Goal: Information Seeking & Learning: Learn about a topic

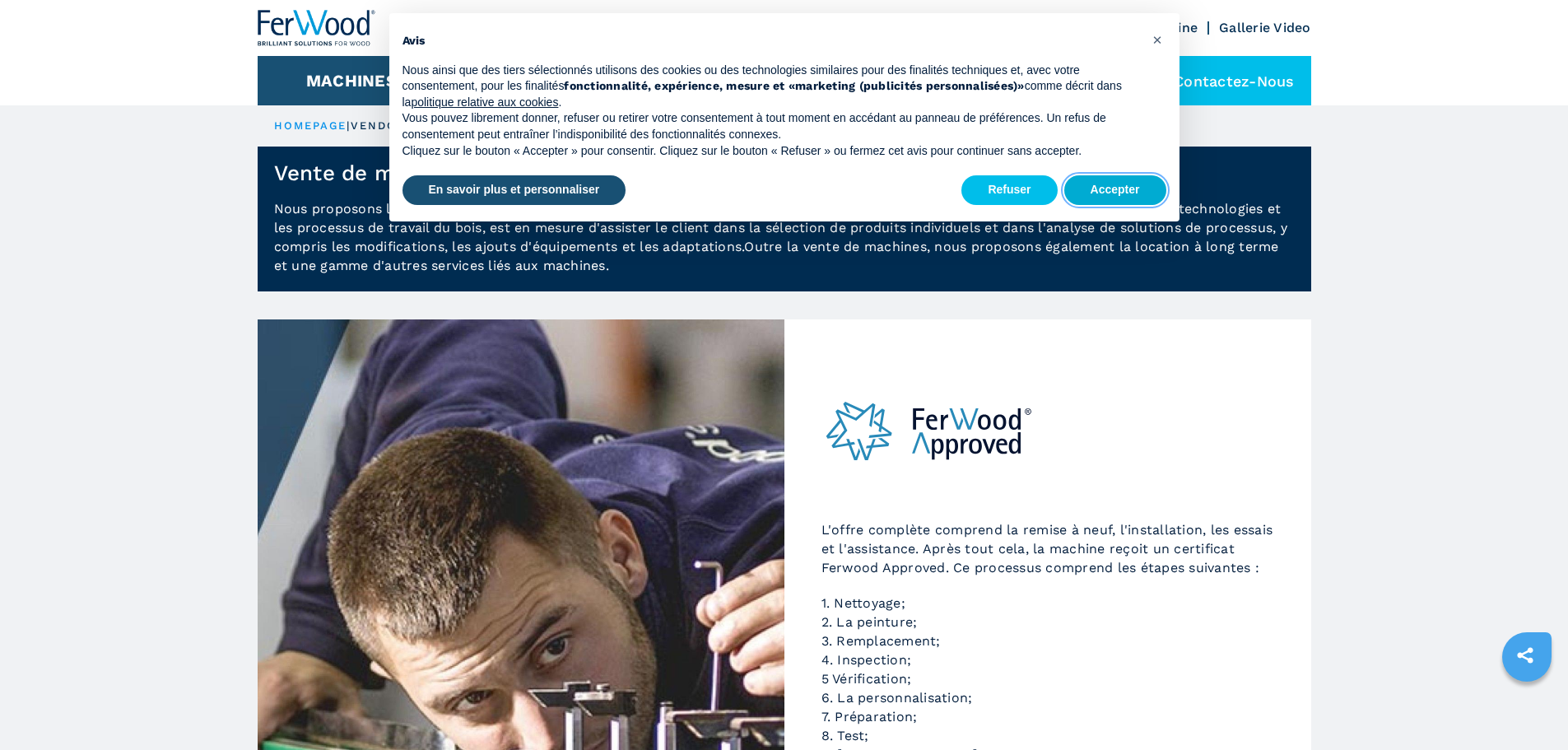
click at [1106, 189] on button "Accepter" at bounding box center [1115, 189] width 102 height 29
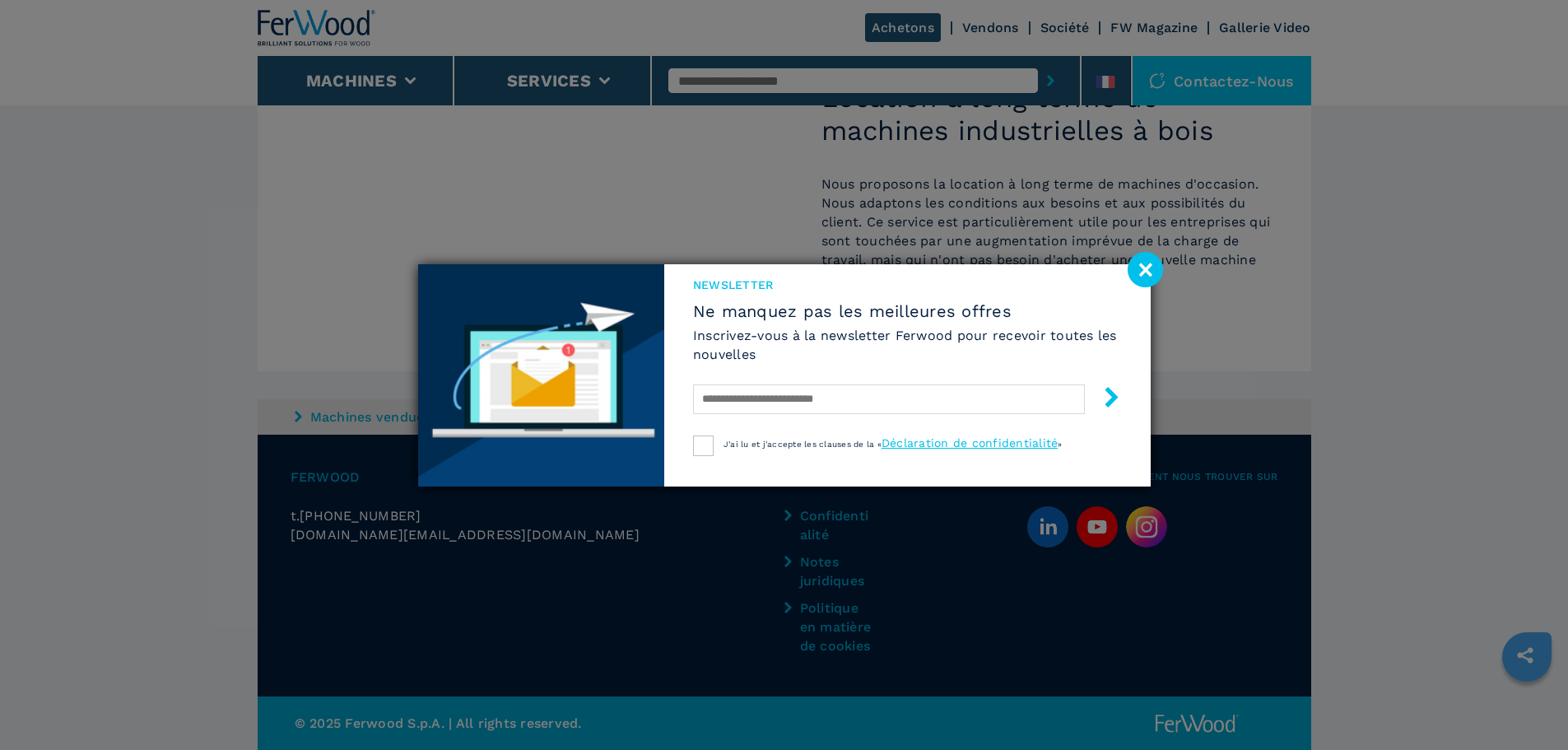
scroll to position [1351, 0]
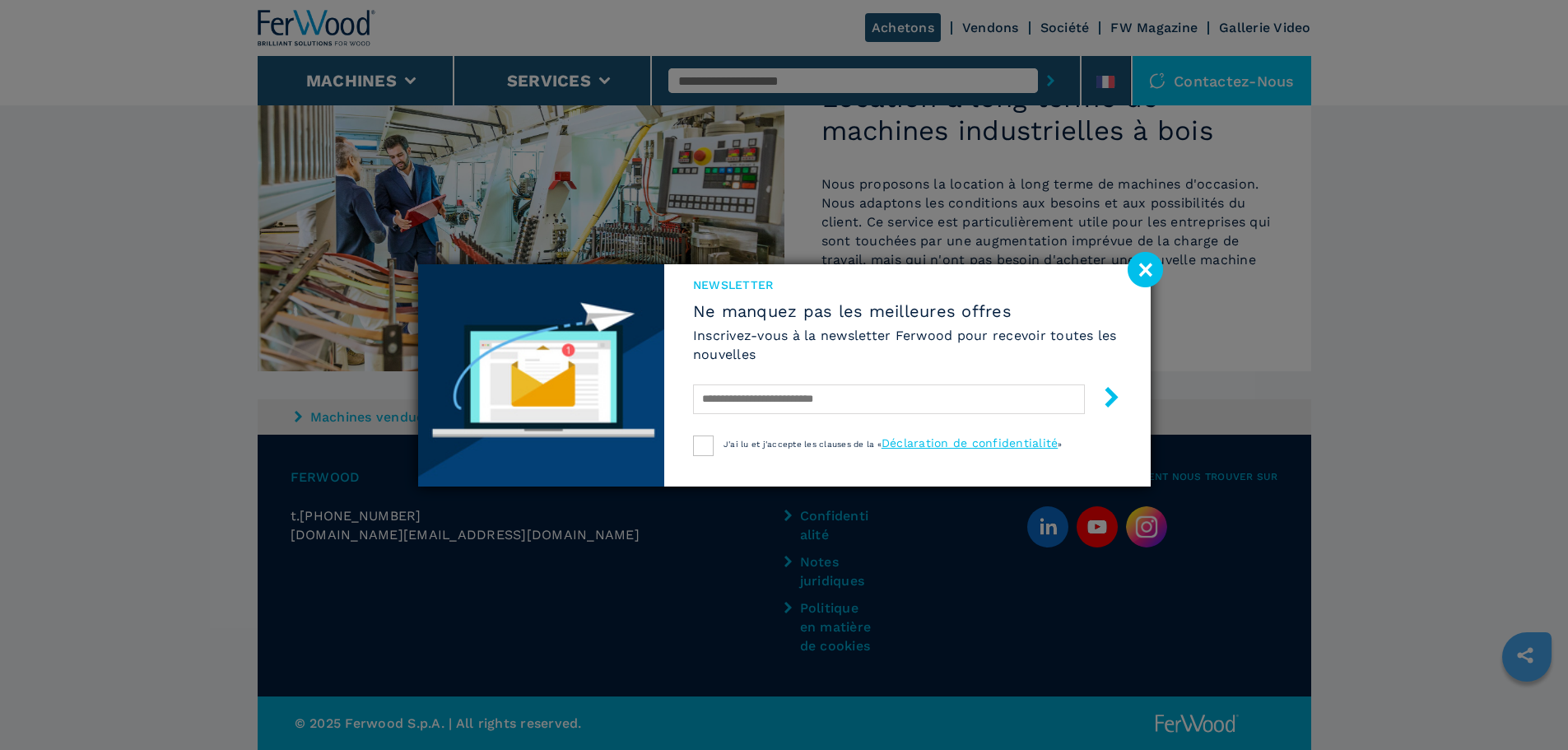
click at [1143, 266] on image at bounding box center [1145, 270] width 35 height 35
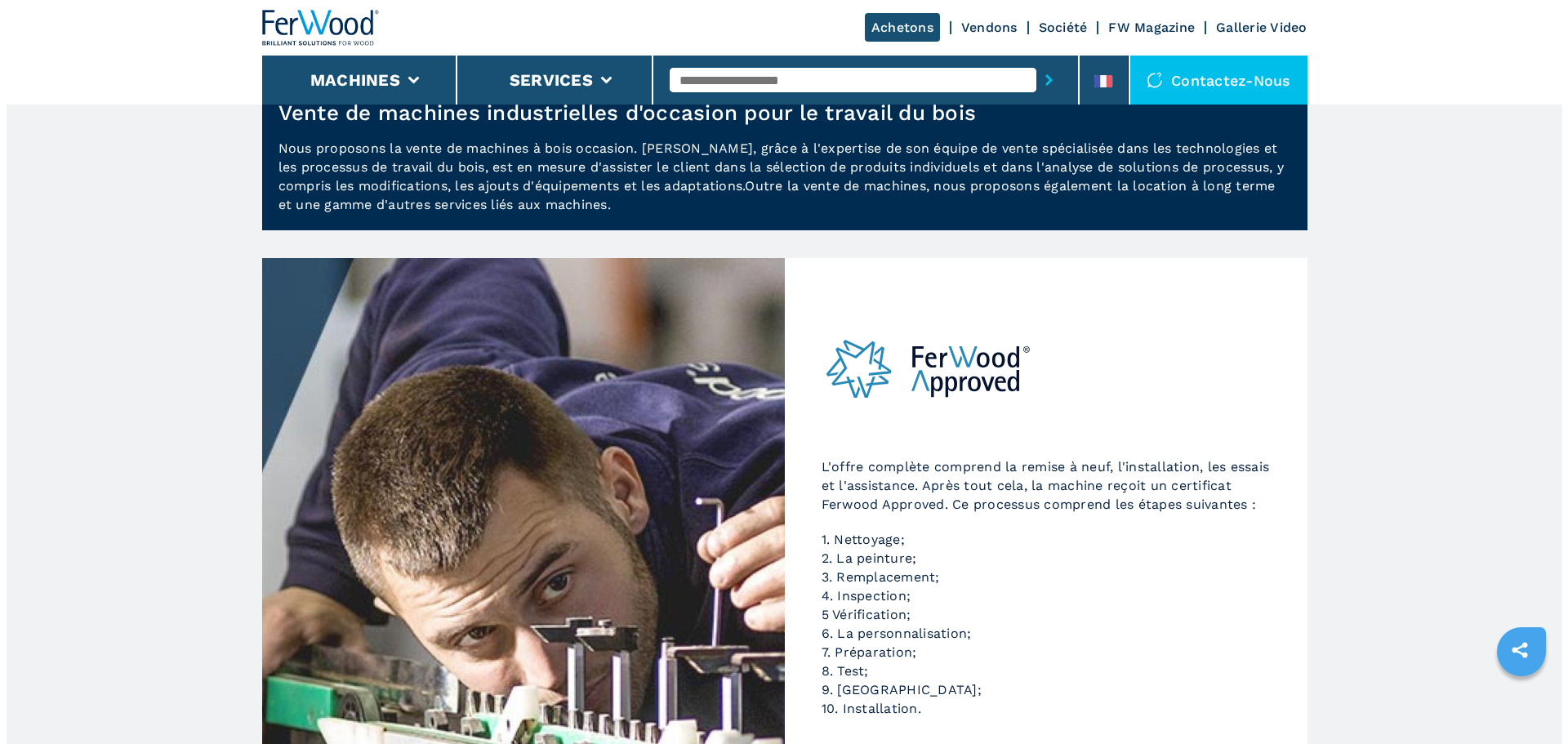
scroll to position [0, 0]
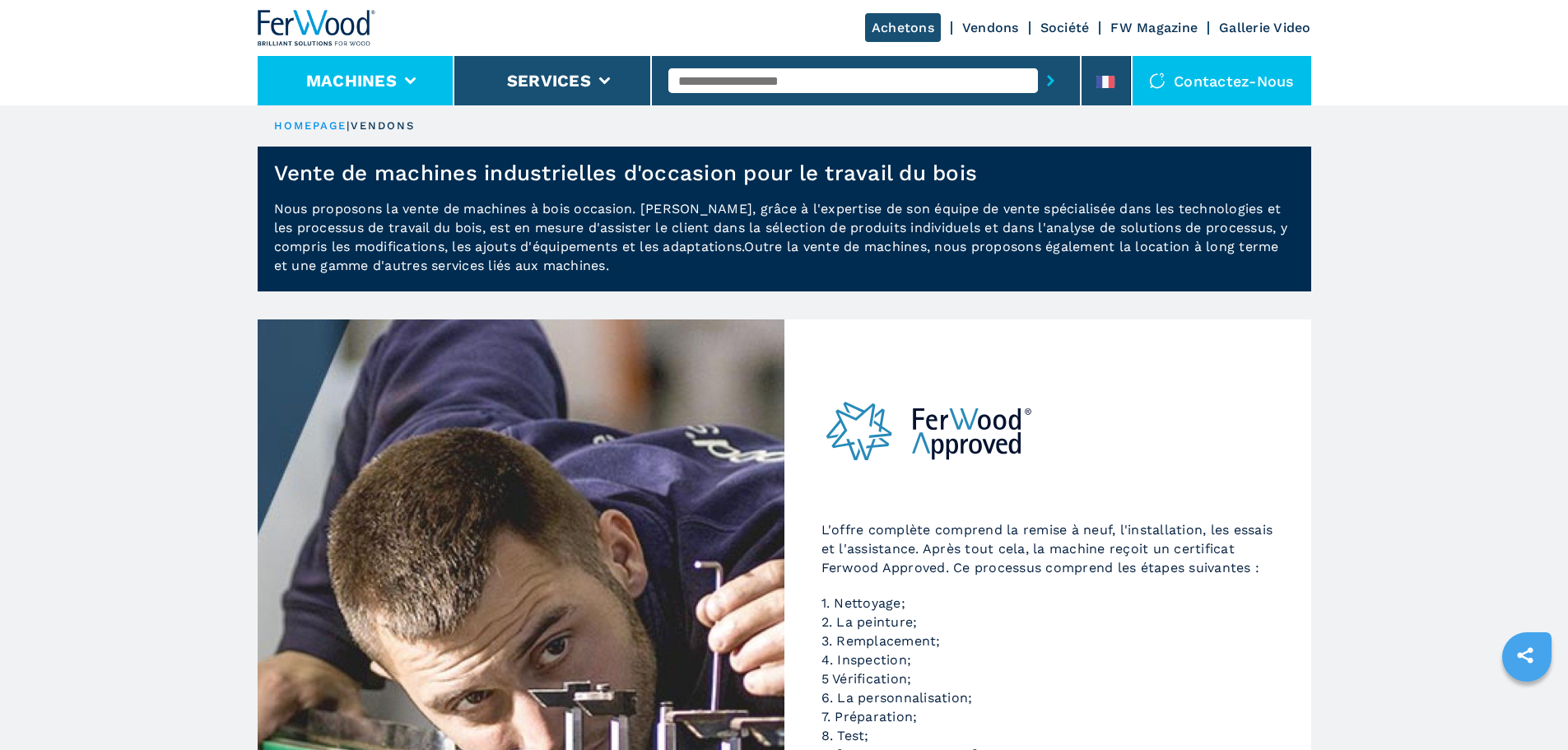
click at [397, 80] on li "Machines" at bounding box center [356, 80] width 197 height 49
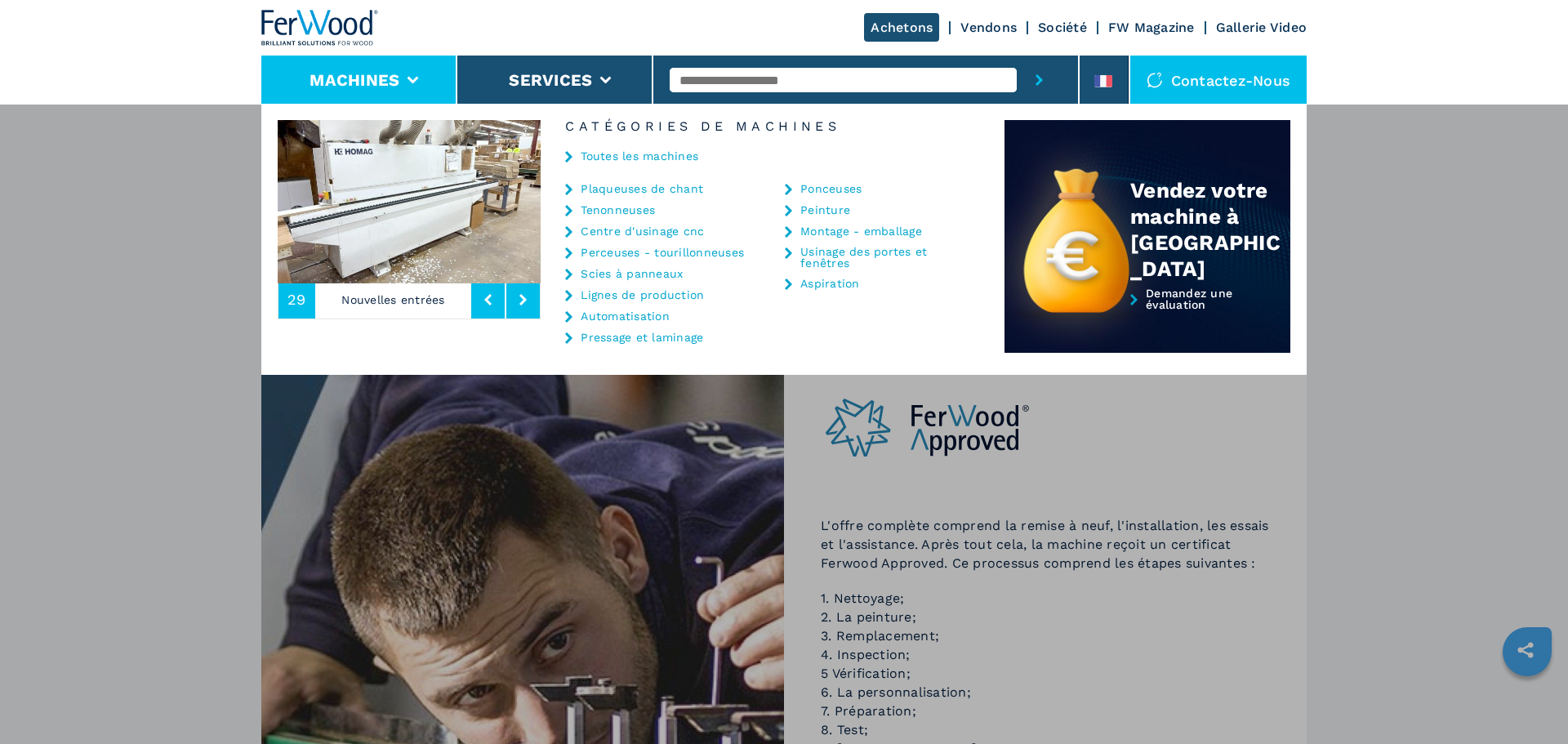
click at [671, 231] on link "Centre d'usinage cnc" at bounding box center [642, 231] width 124 height 12
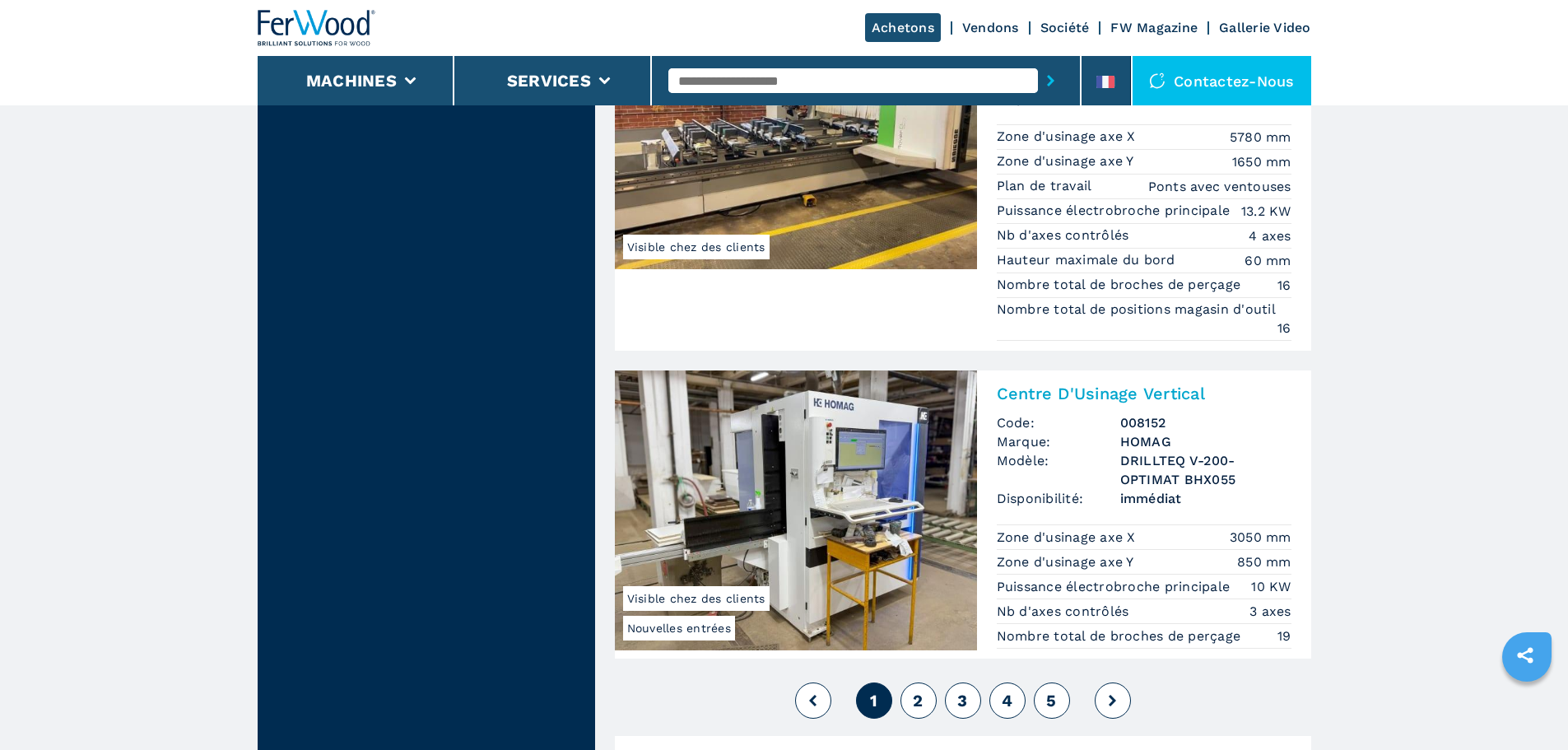
scroll to position [3952, 0]
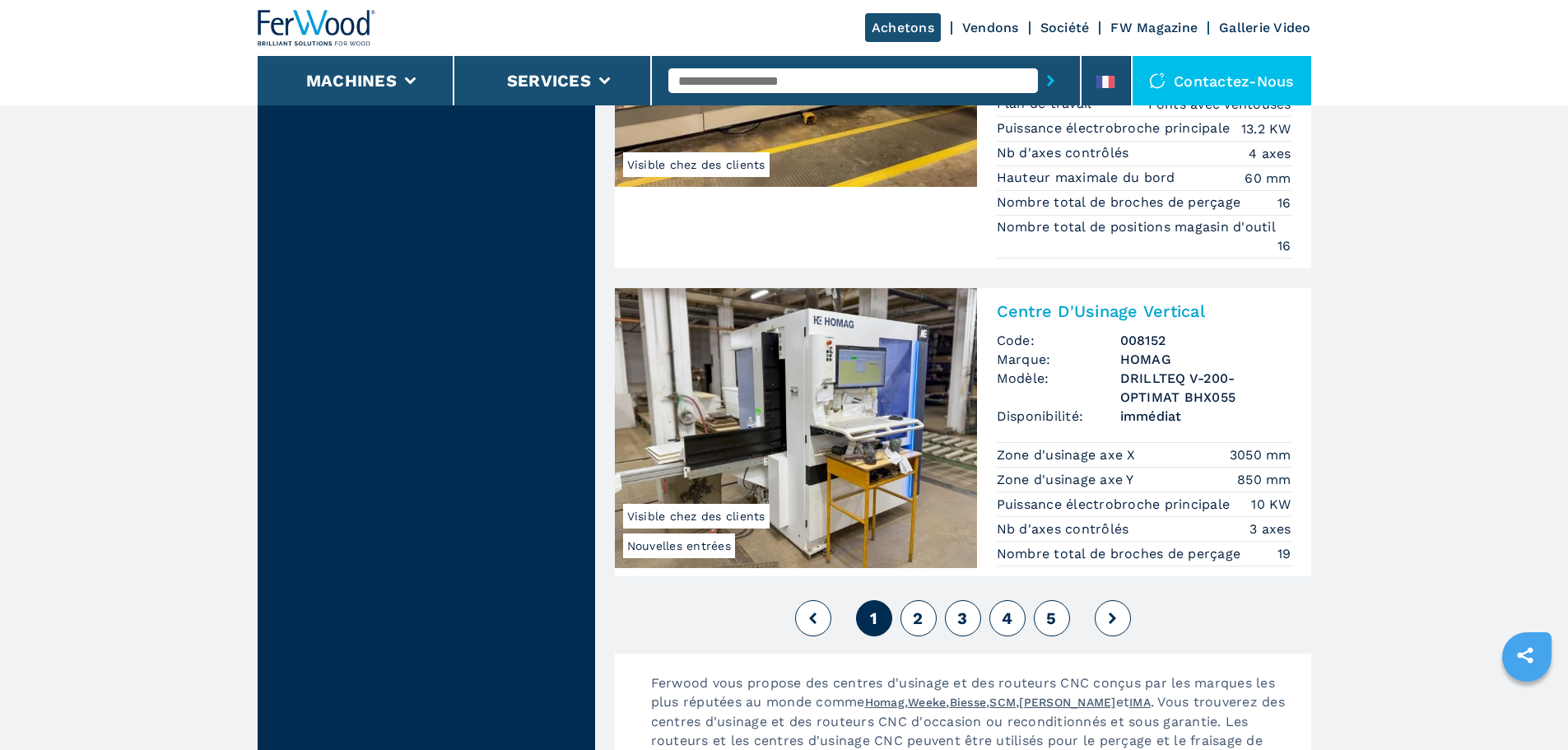
click at [1136, 316] on h2 "Centre D'Usinage Vertical" at bounding box center [1144, 311] width 295 height 20
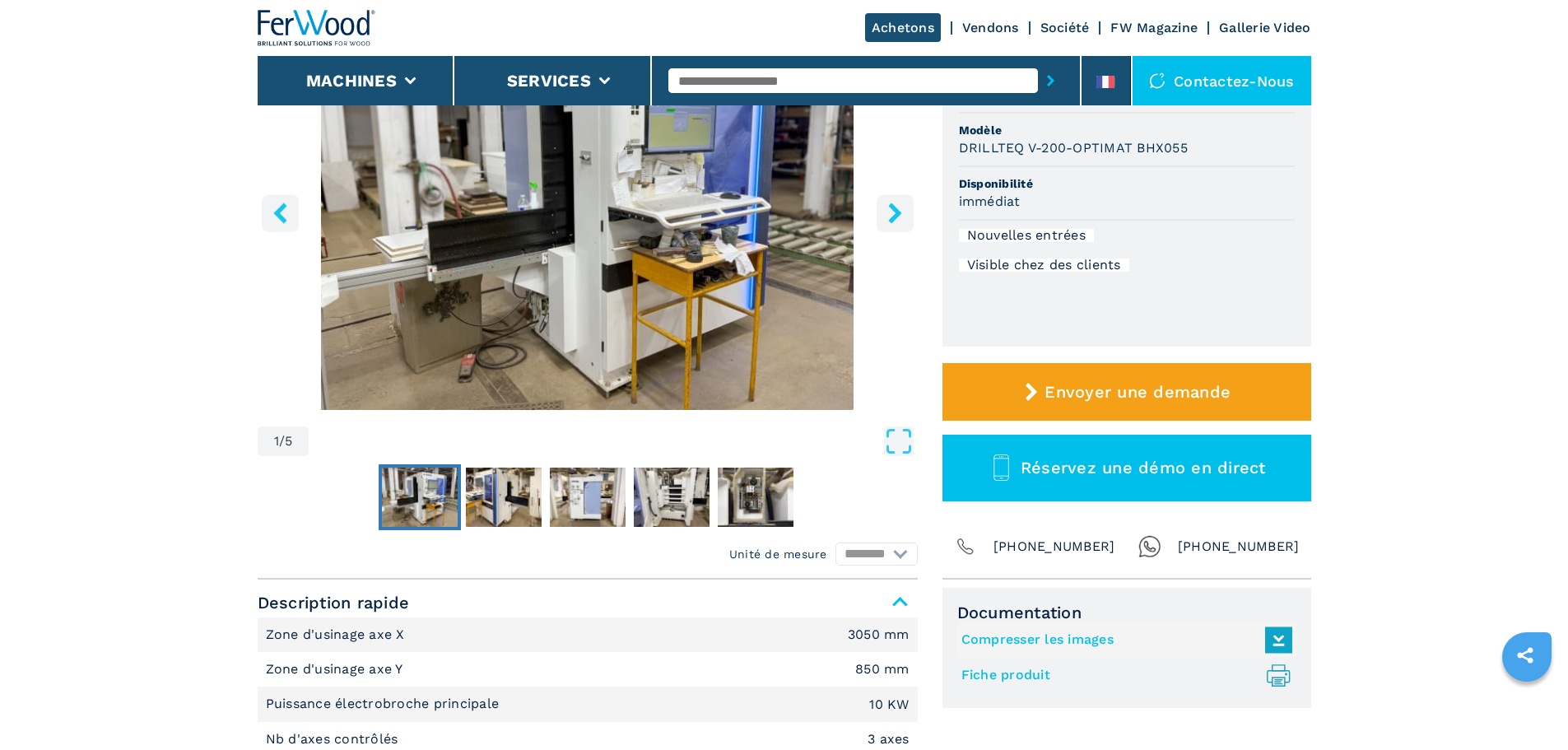
scroll to position [247, 0]
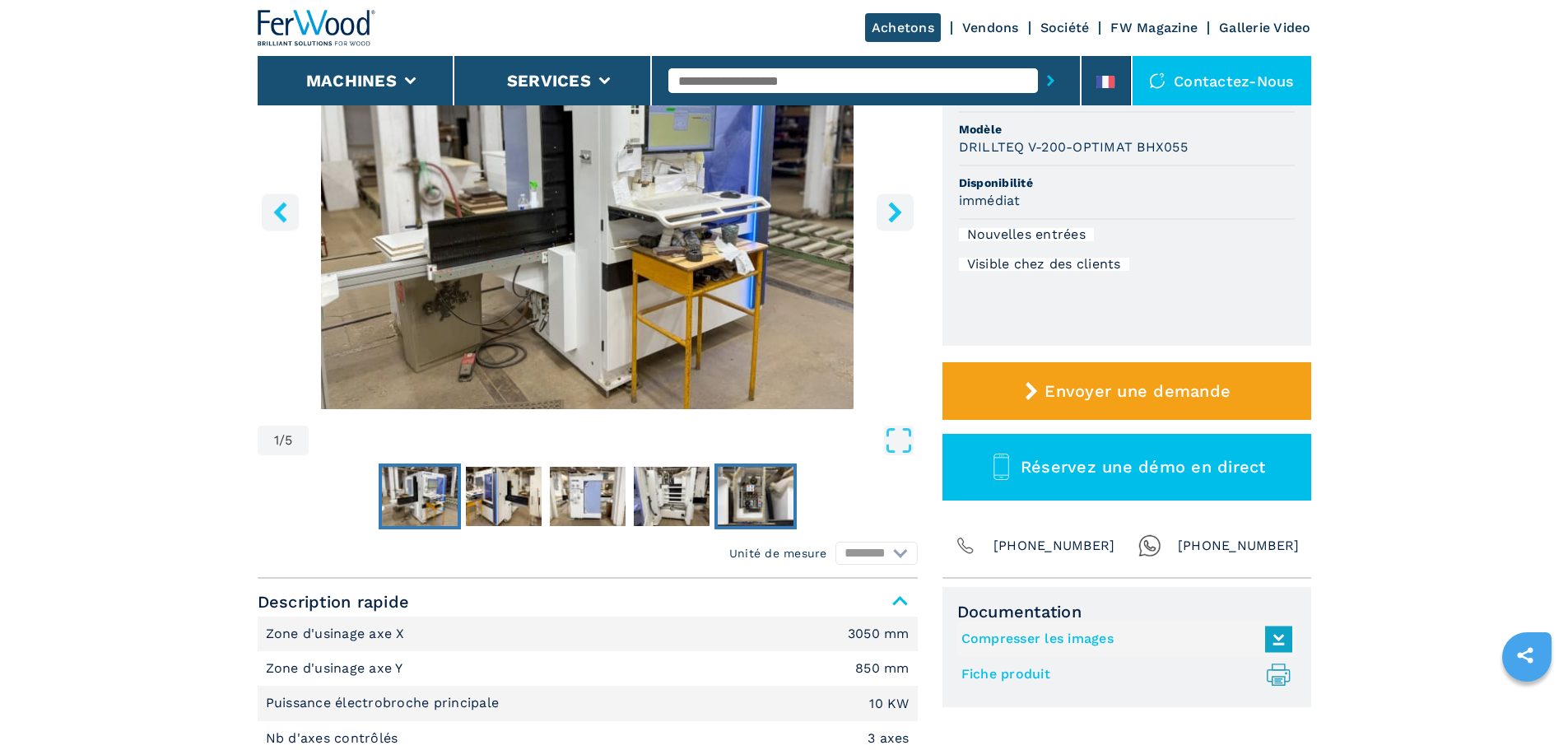
click at [756, 512] on img "Go to Slide 5" at bounding box center [756, 496] width 75 height 59
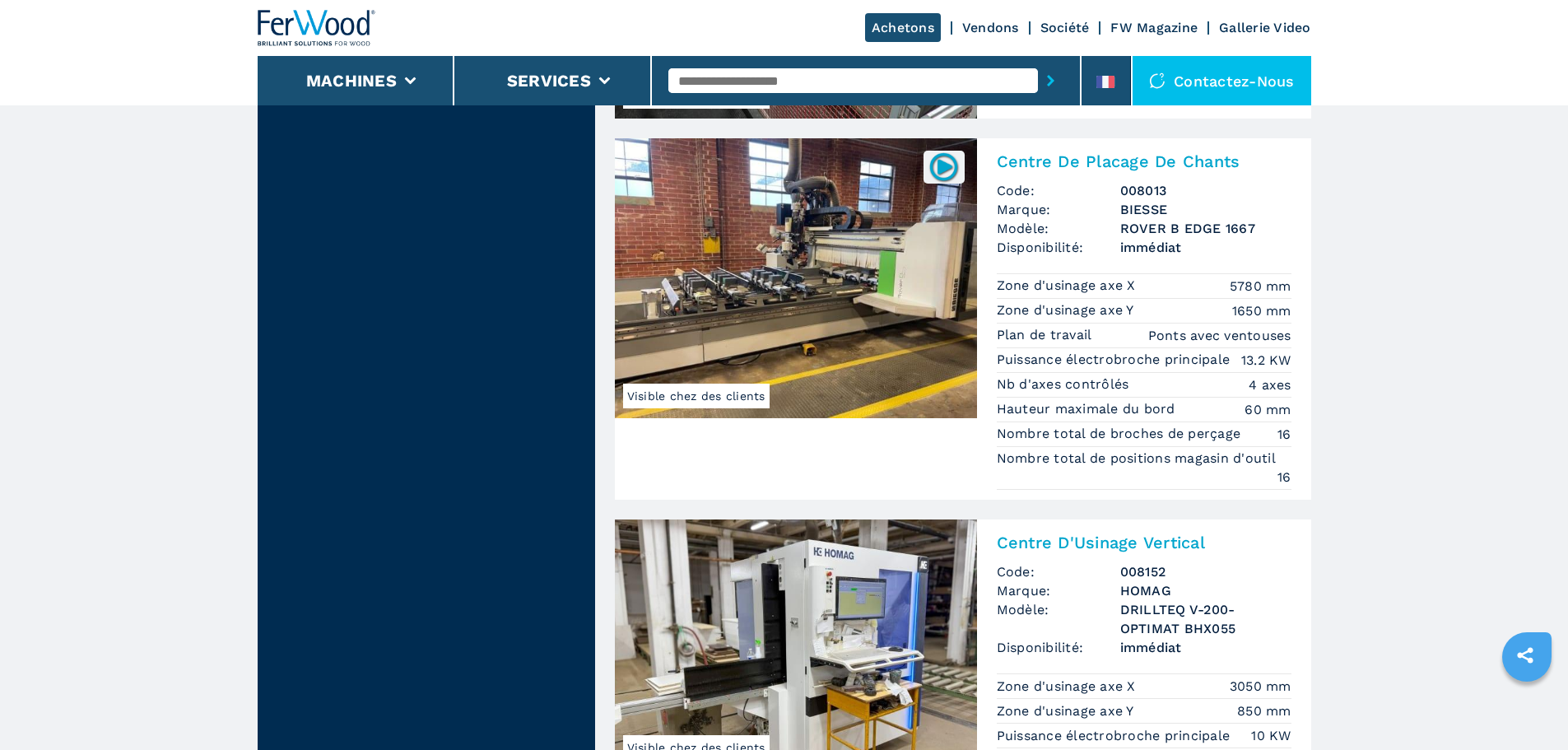
scroll to position [4034, 0]
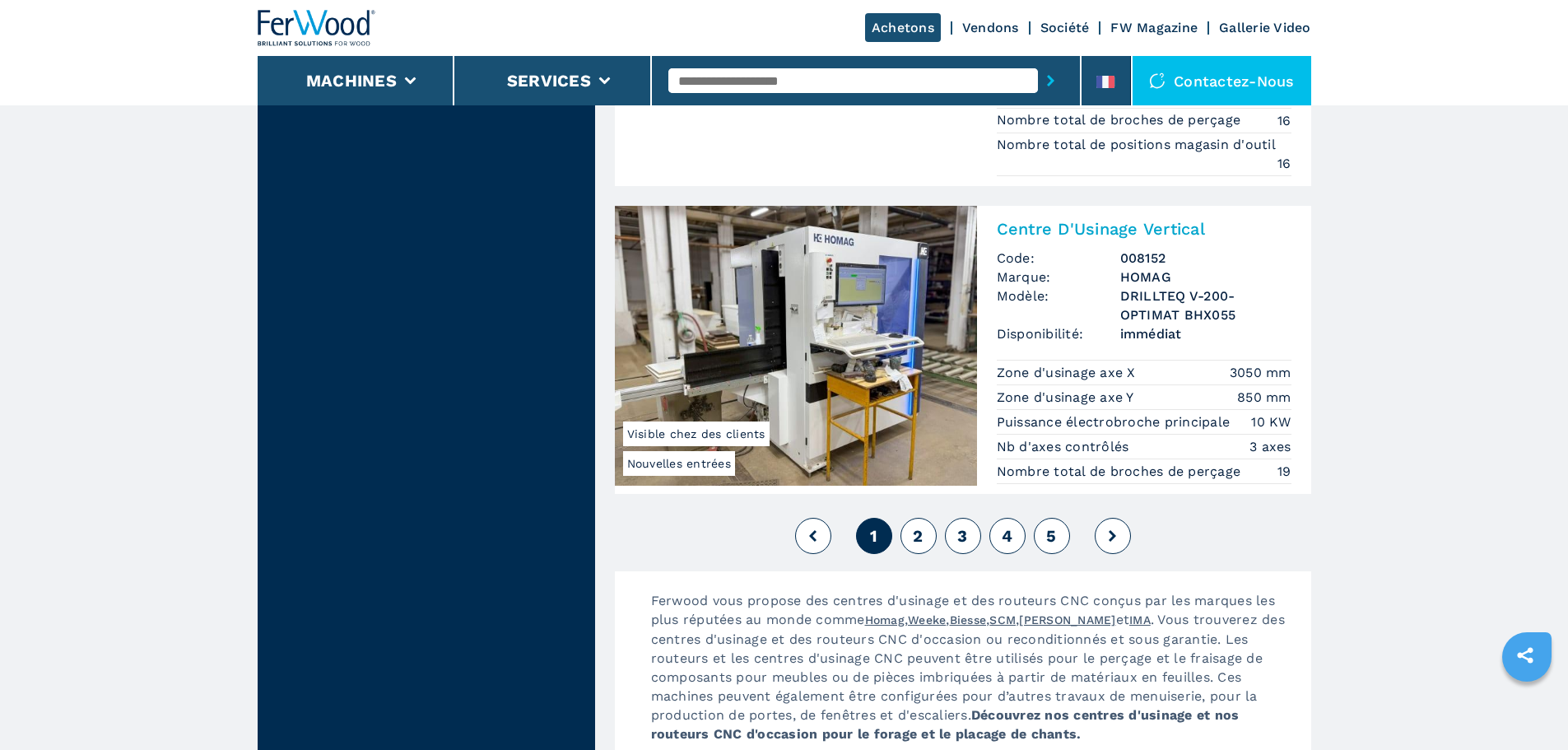
click at [924, 533] on button "2" at bounding box center [918, 536] width 36 height 36
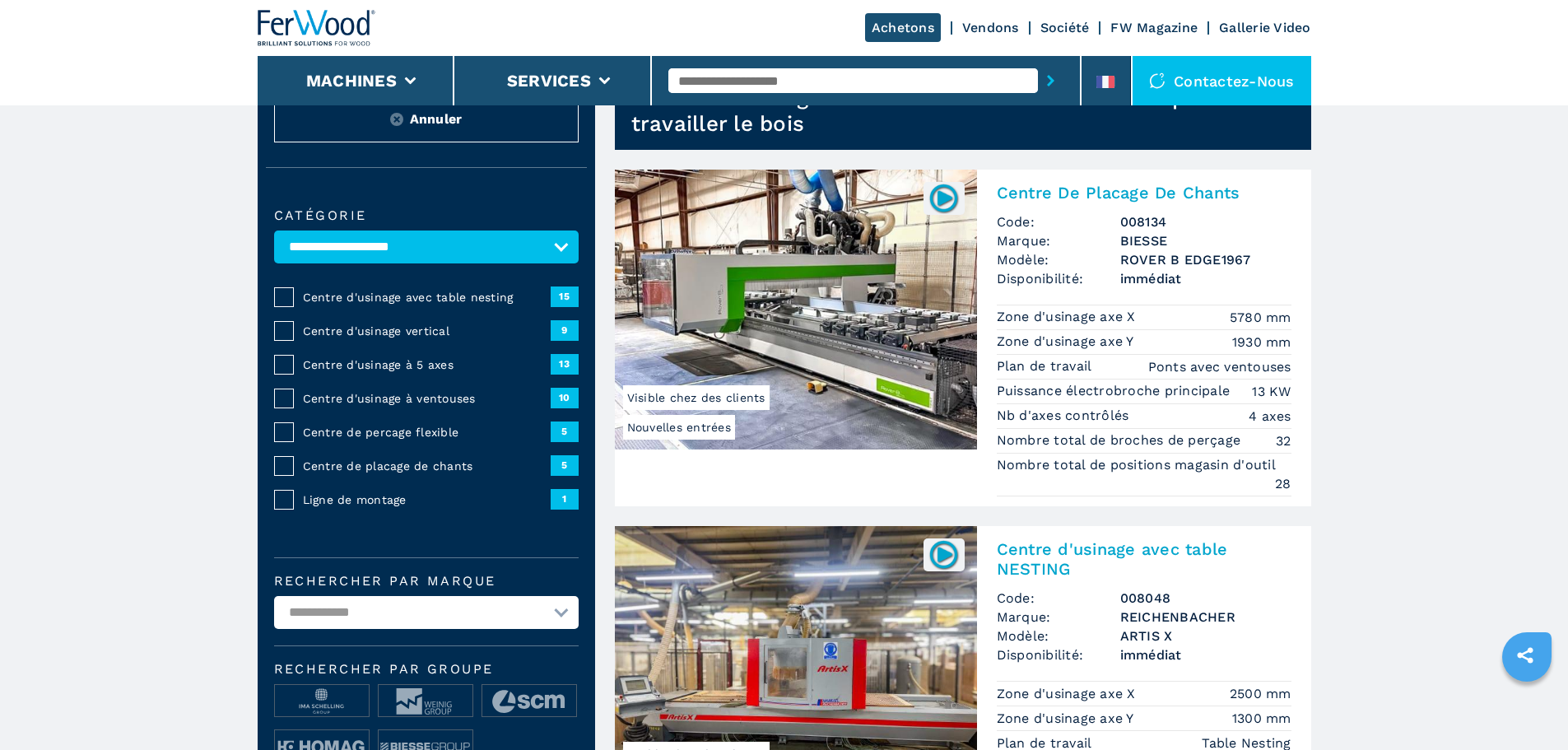
scroll to position [165, 0]
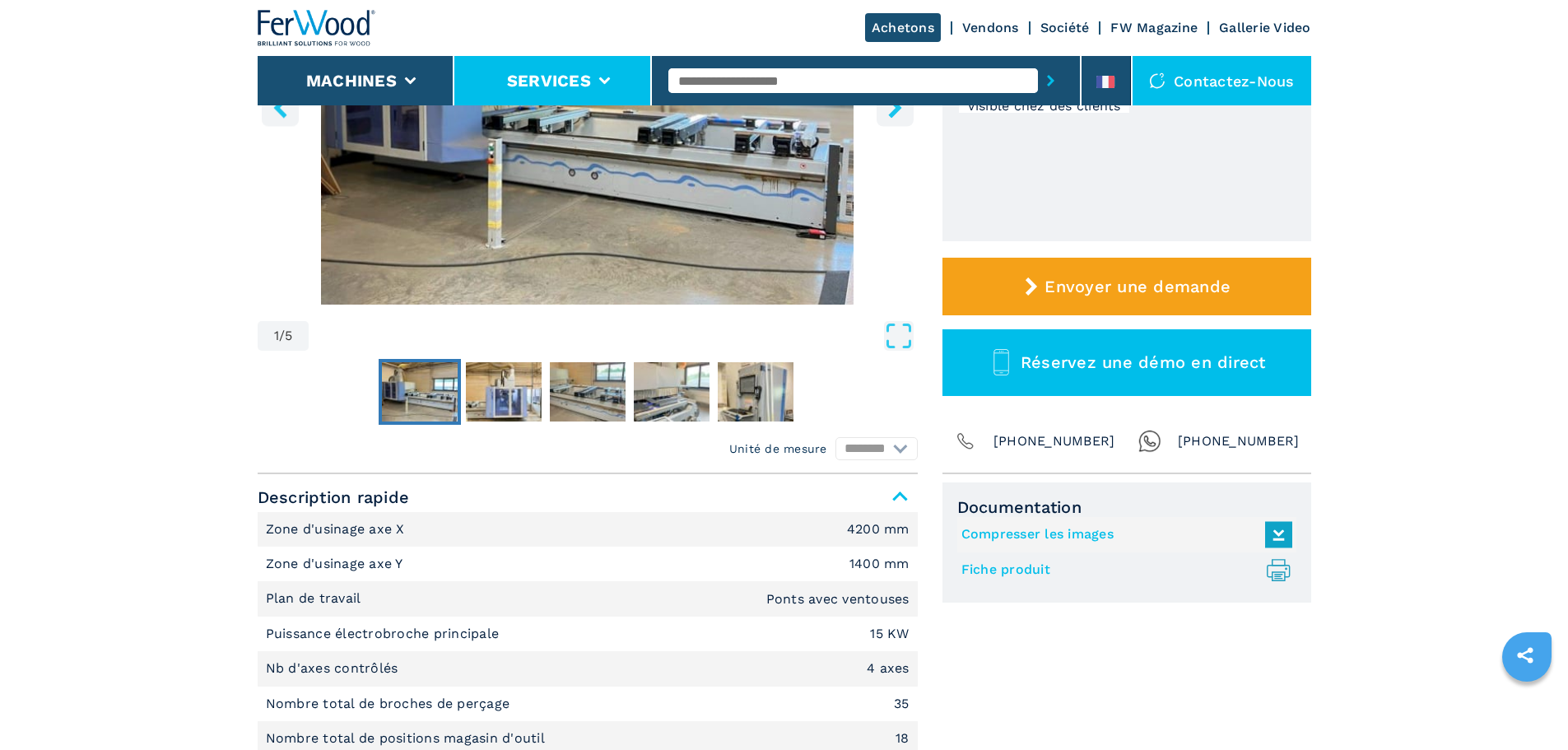
scroll to position [165, 0]
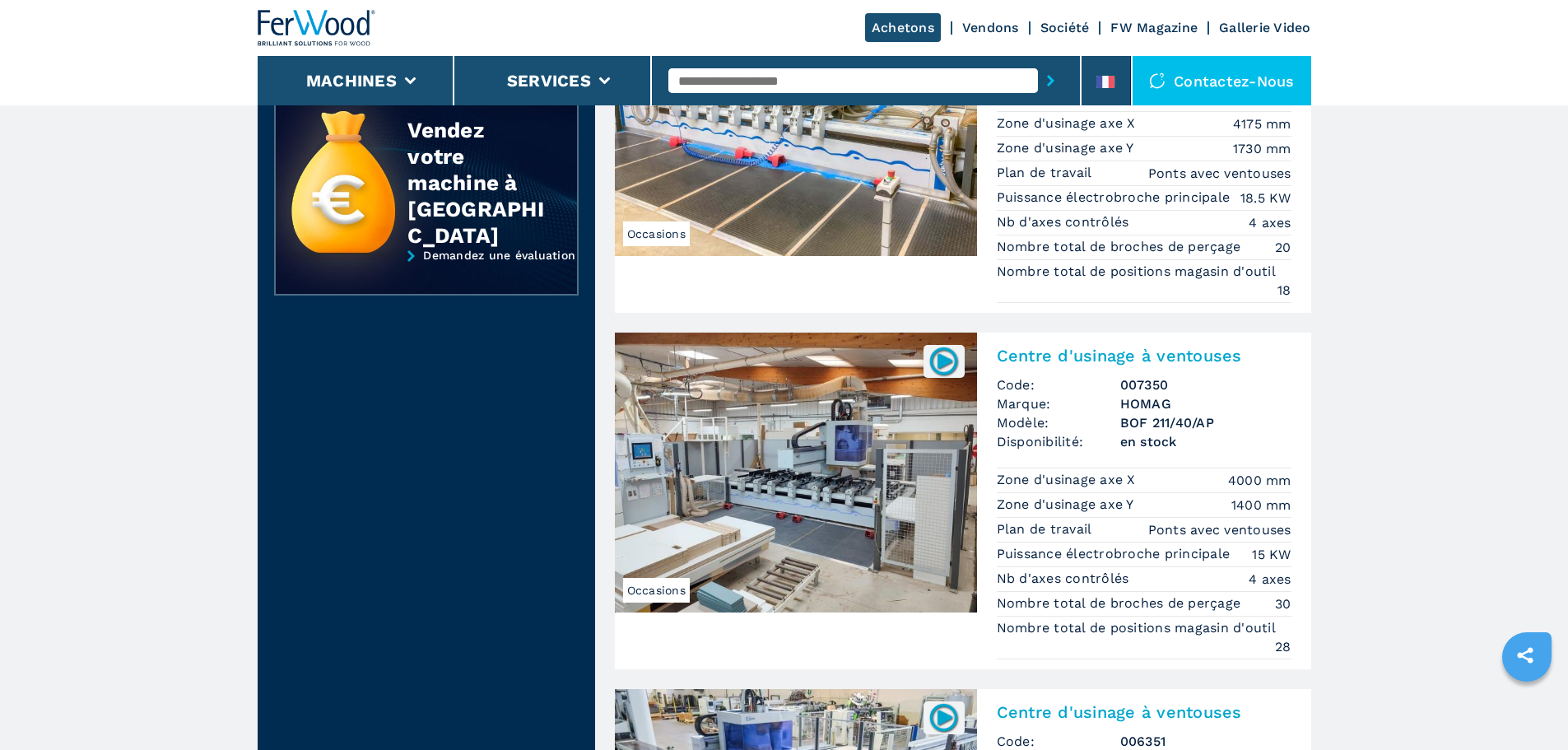
scroll to position [1648, 0]
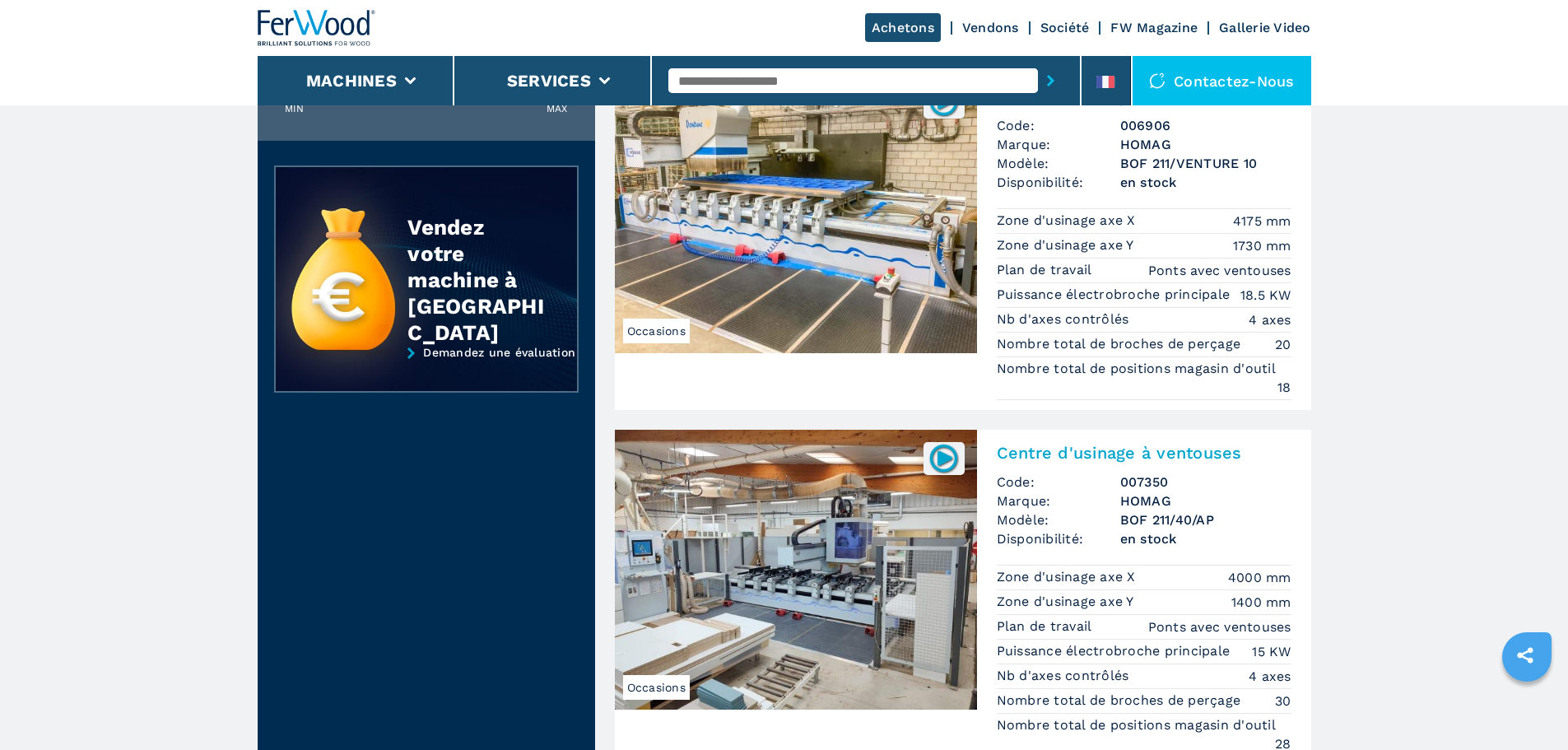
drag, startPoint x: 1222, startPoint y: 79, endPoint x: 1232, endPoint y: 85, distance: 11.7
click at [1222, 80] on div "Contactez-nous" at bounding box center [1221, 80] width 178 height 49
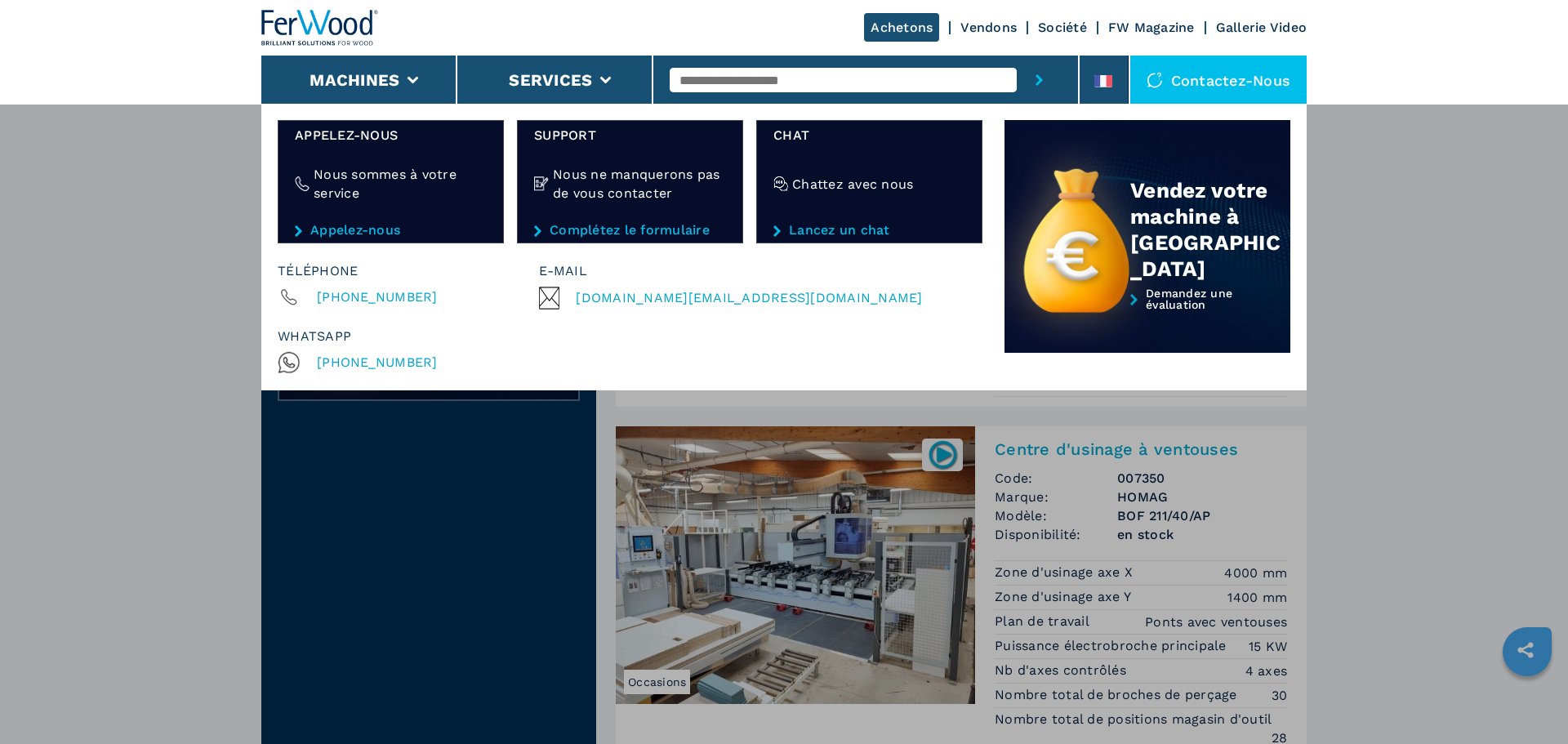
click at [1381, 456] on div "Machines Plaqueuses de chant Tenonneuses Centre d'usinage cnc Perceuses - touri…" at bounding box center [784, 476] width 1568 height 744
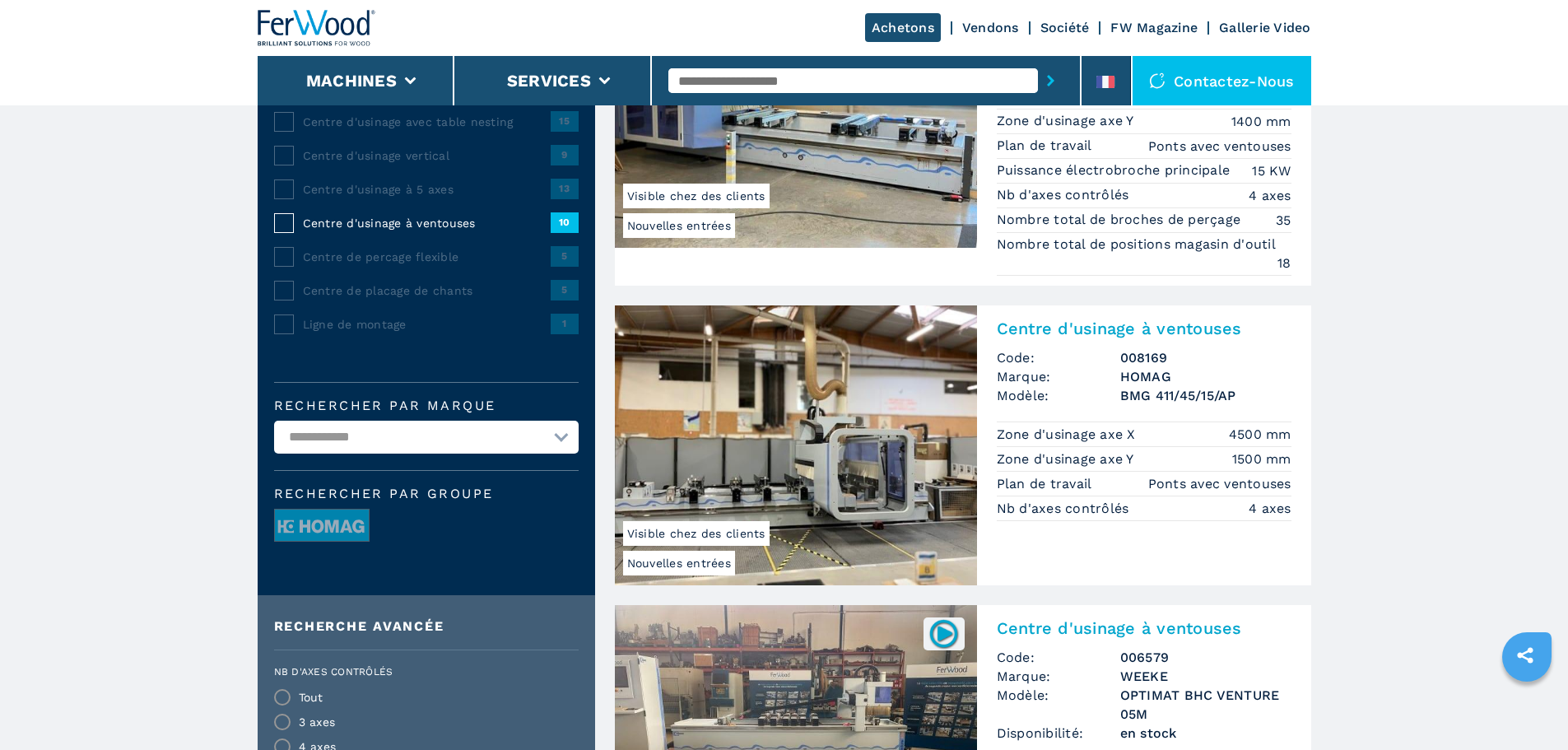
scroll to position [576, 0]
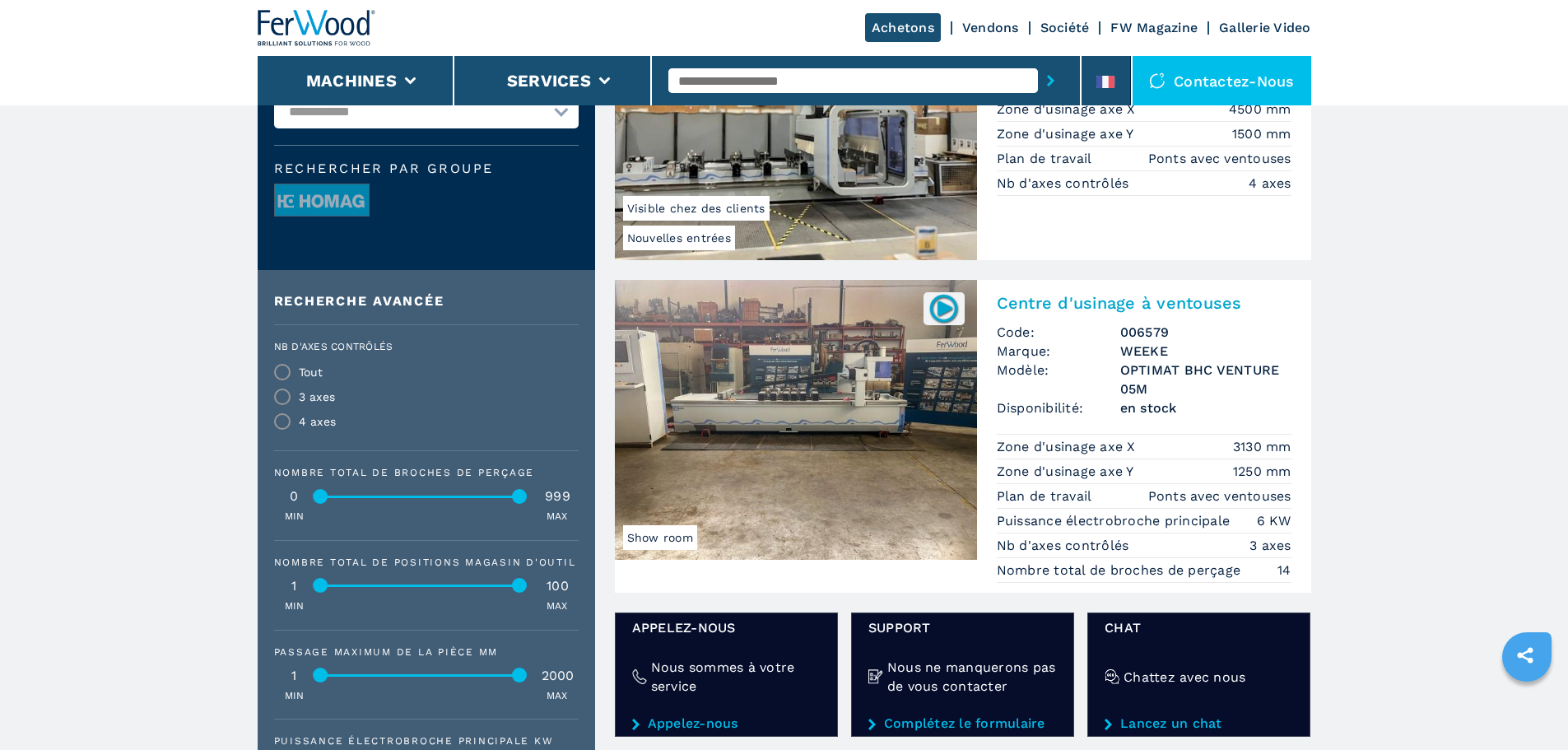
click at [1089, 350] on span "Marque:" at bounding box center [1058, 351] width 124 height 19
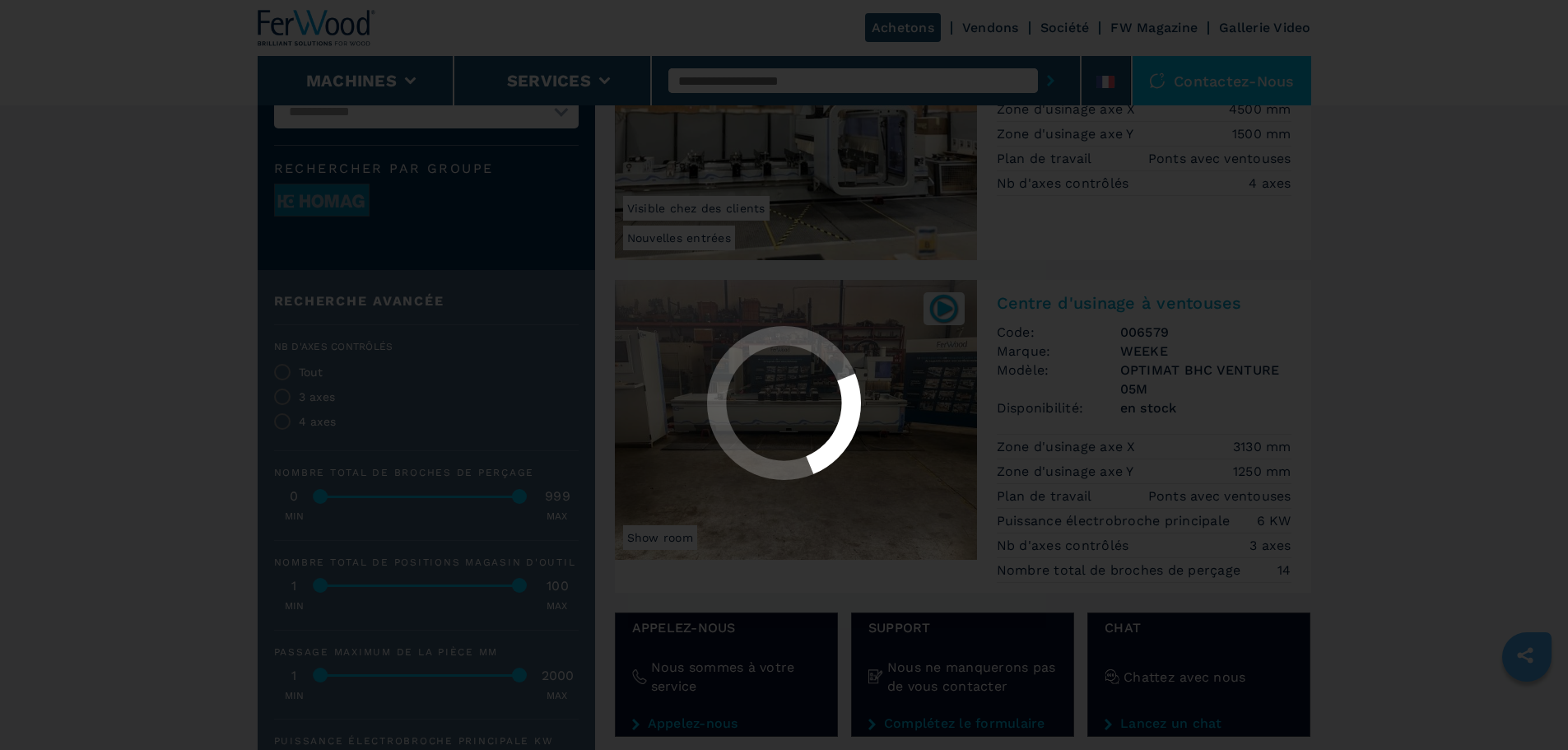
scroll to position [0, 0]
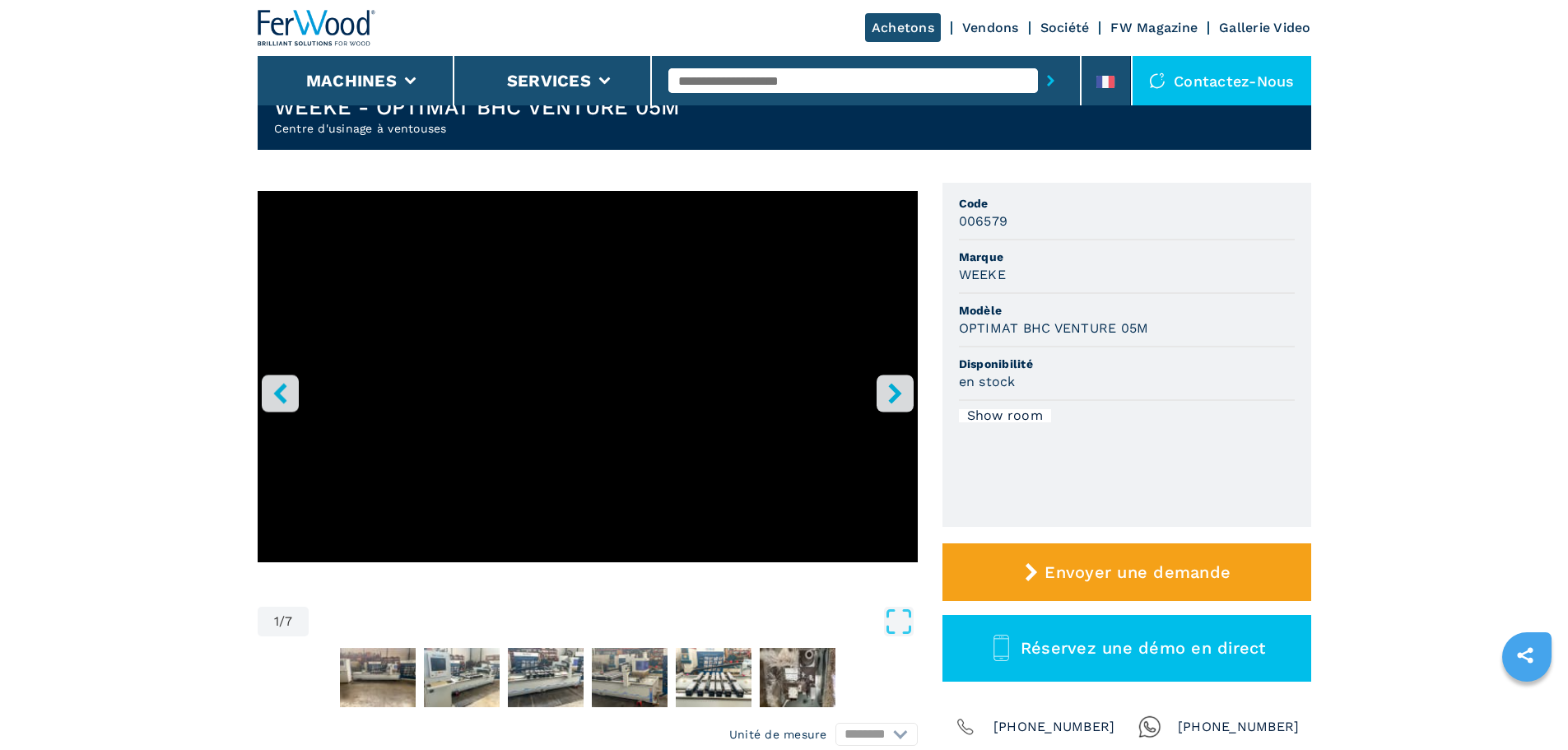
scroll to position [165, 0]
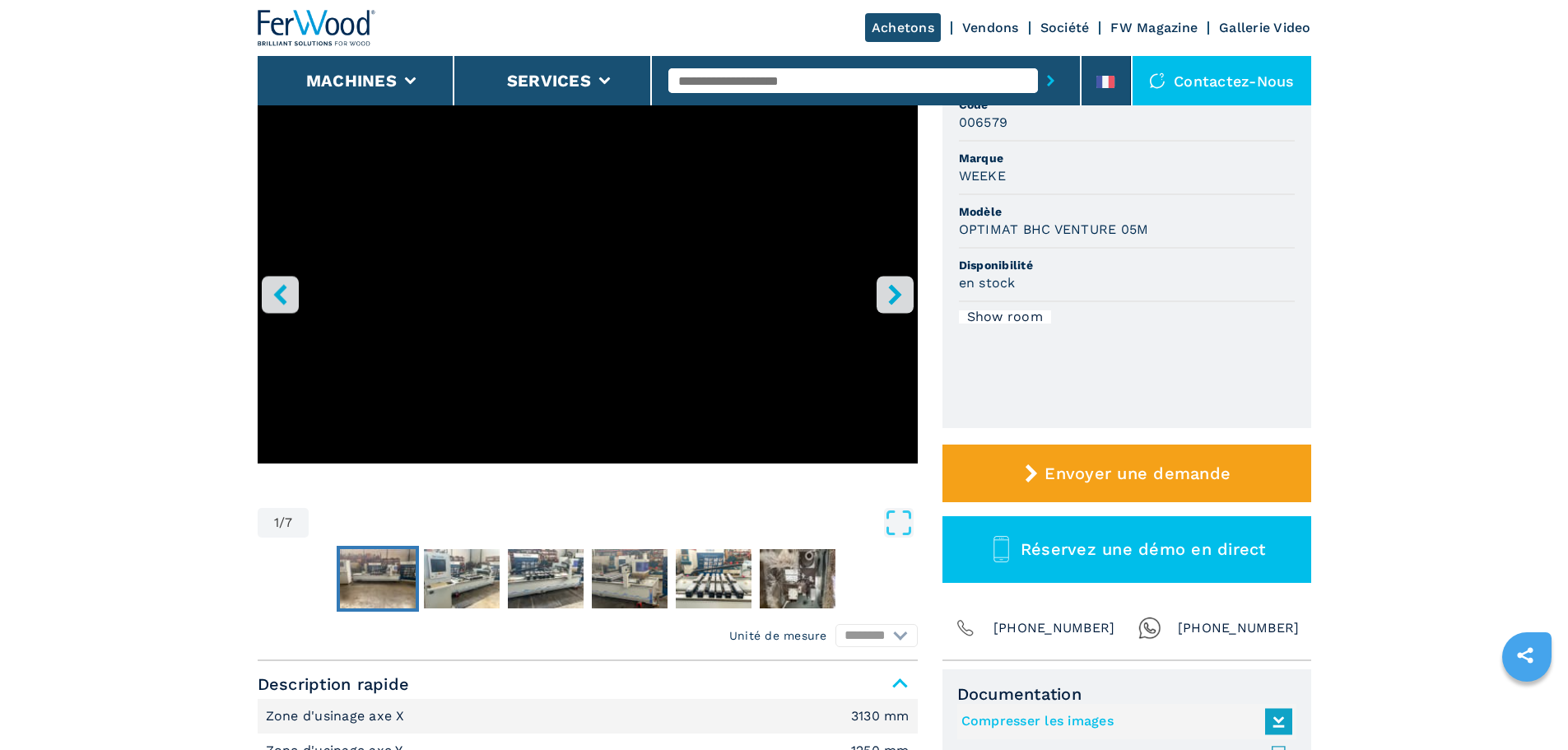
click at [363, 588] on img "Go to Slide 2" at bounding box center [377, 578] width 75 height 59
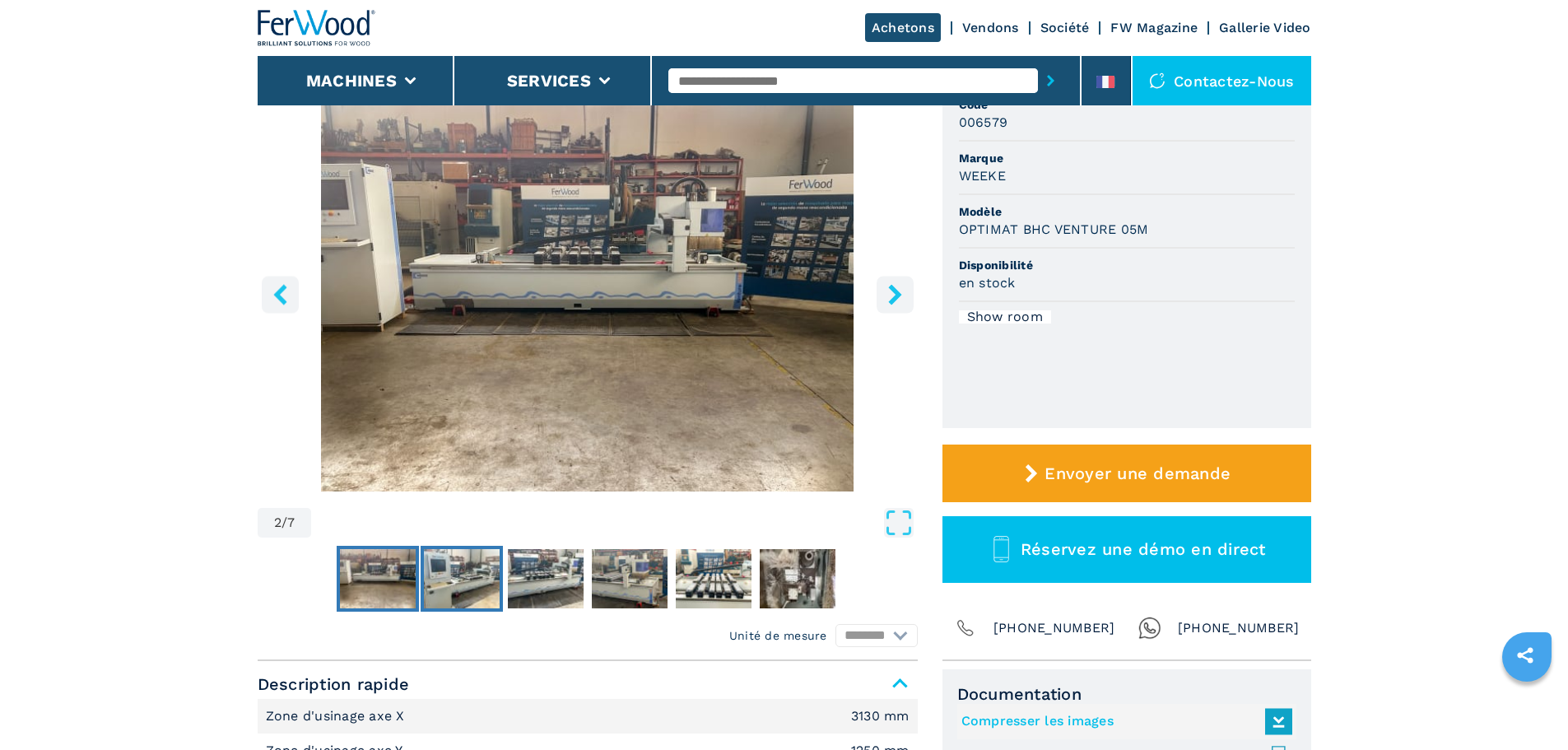
click at [462, 583] on img "Go to Slide 3" at bounding box center [462, 578] width 75 height 59
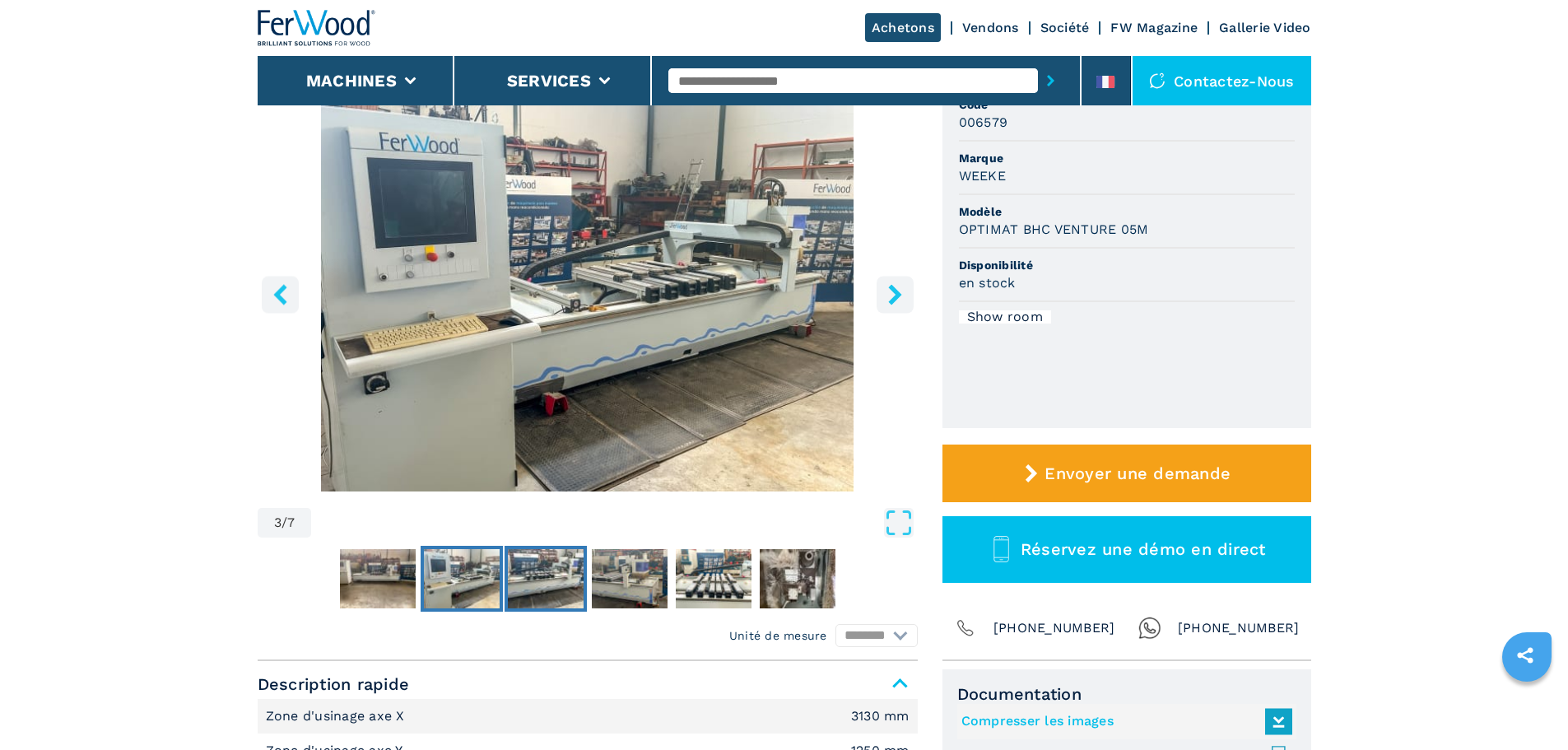
click at [545, 586] on img "Go to Slide 4" at bounding box center [546, 578] width 75 height 59
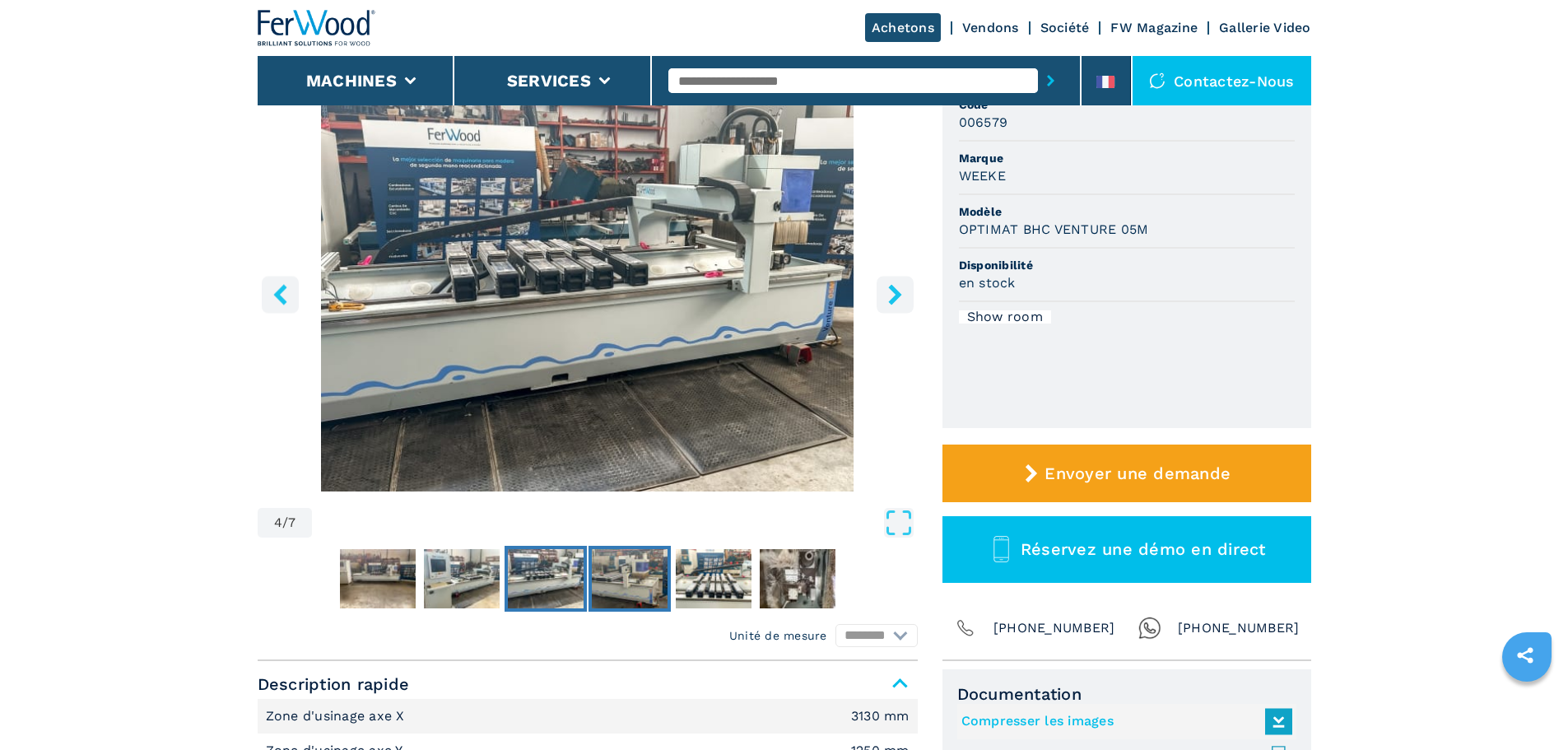
click at [611, 584] on img "Go to Slide 5" at bounding box center [629, 578] width 75 height 59
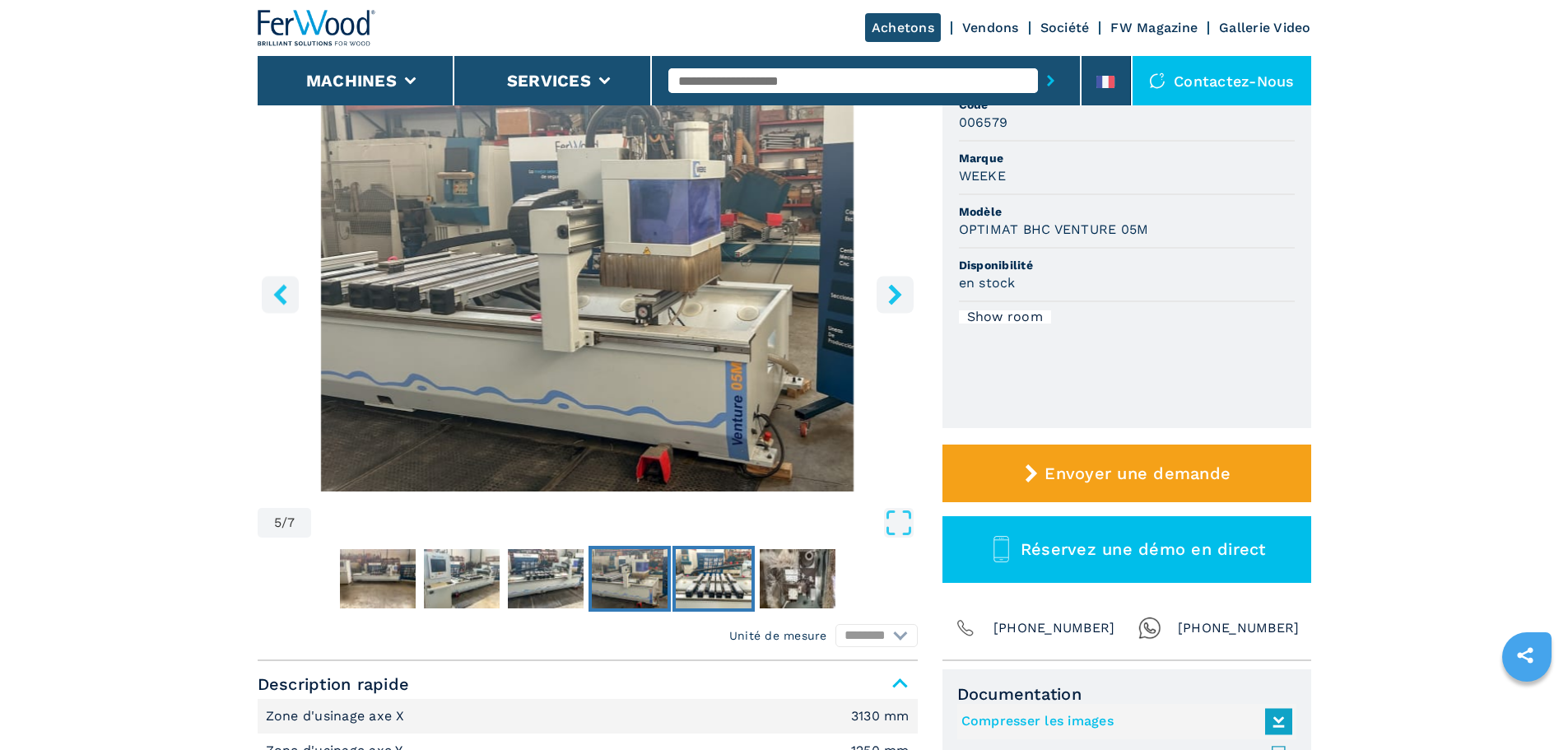
click at [678, 579] on img "Go to Slide 6" at bounding box center [713, 578] width 75 height 59
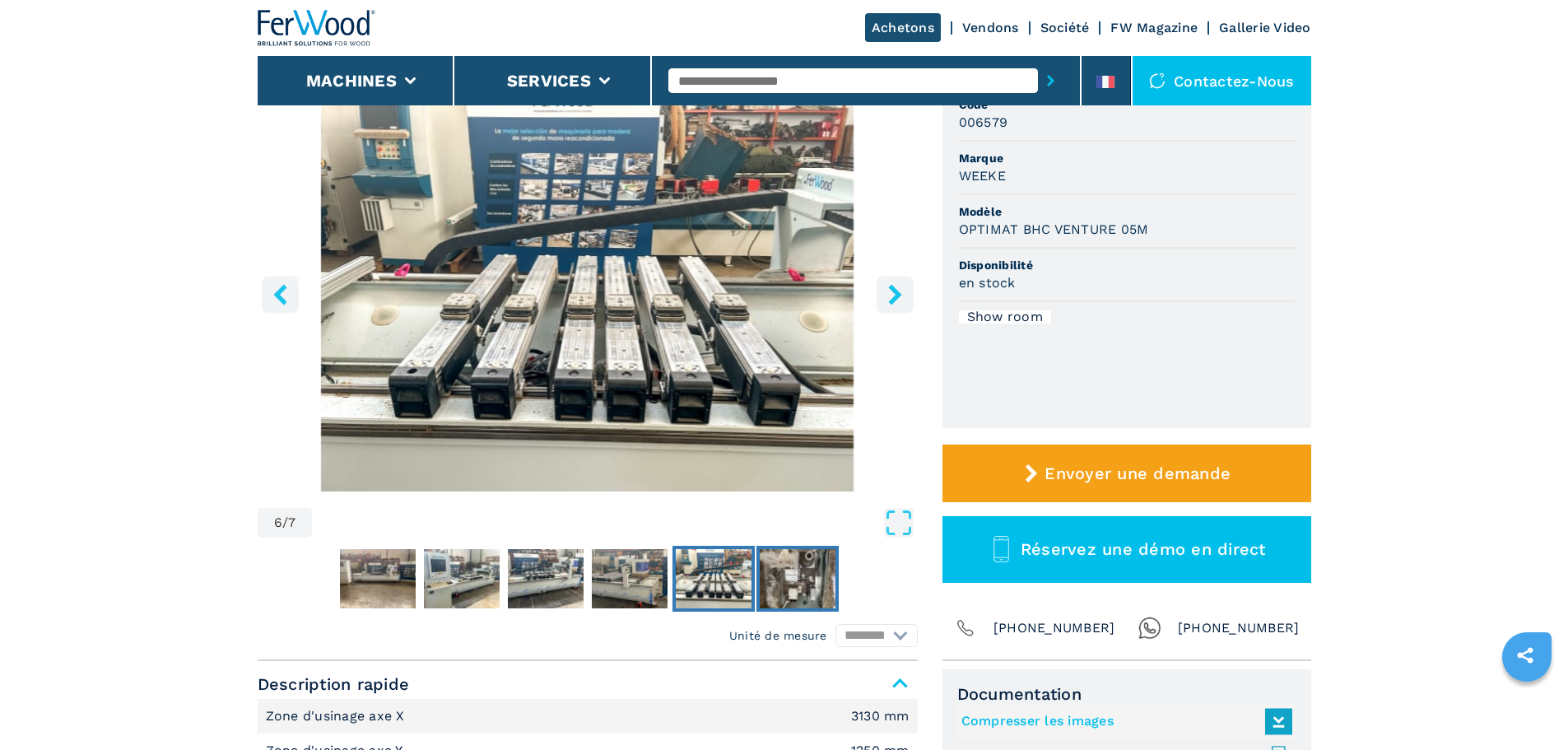
click at [776, 585] on img "Go to Slide 7" at bounding box center [797, 578] width 75 height 59
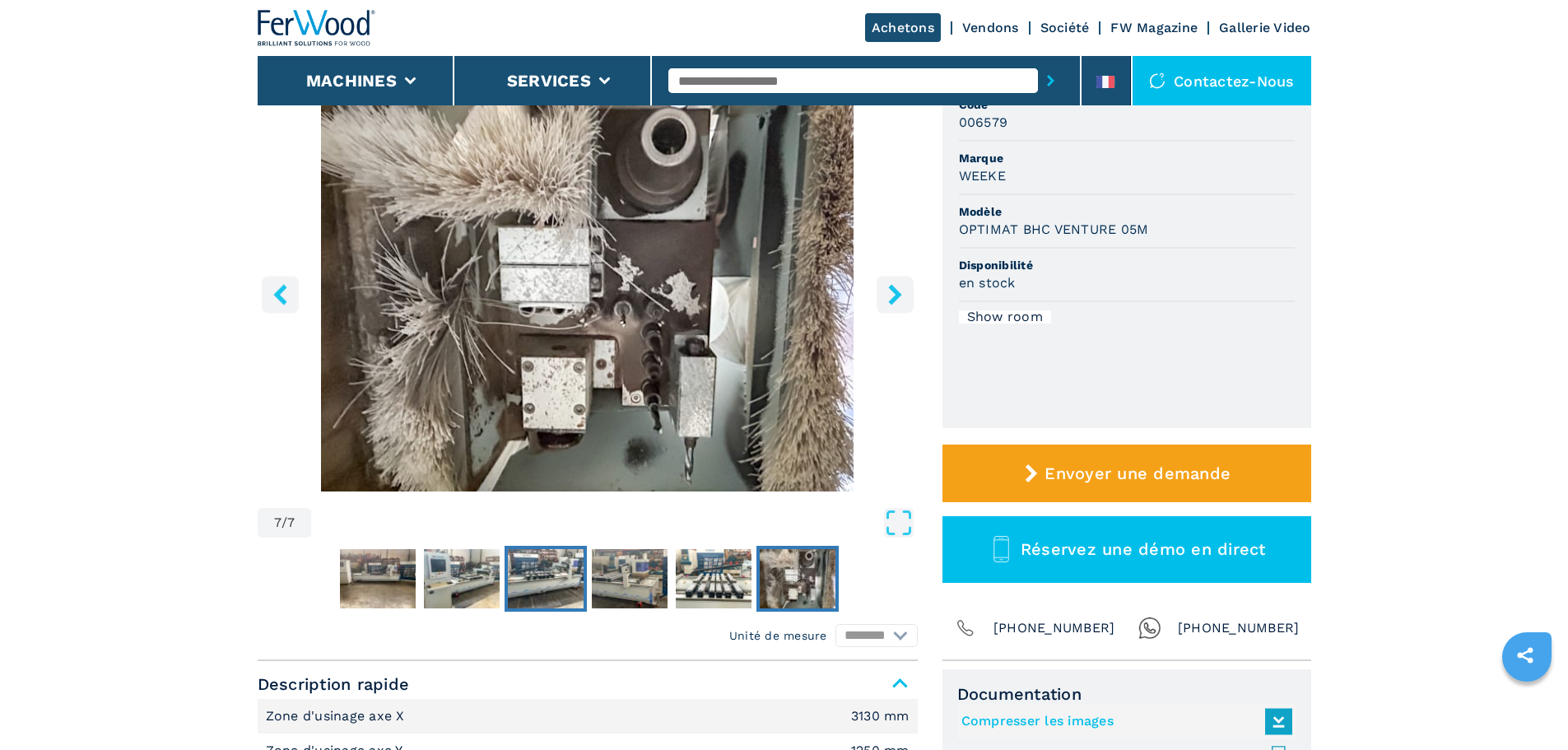
click at [532, 574] on img "Go to Slide 4" at bounding box center [546, 578] width 75 height 59
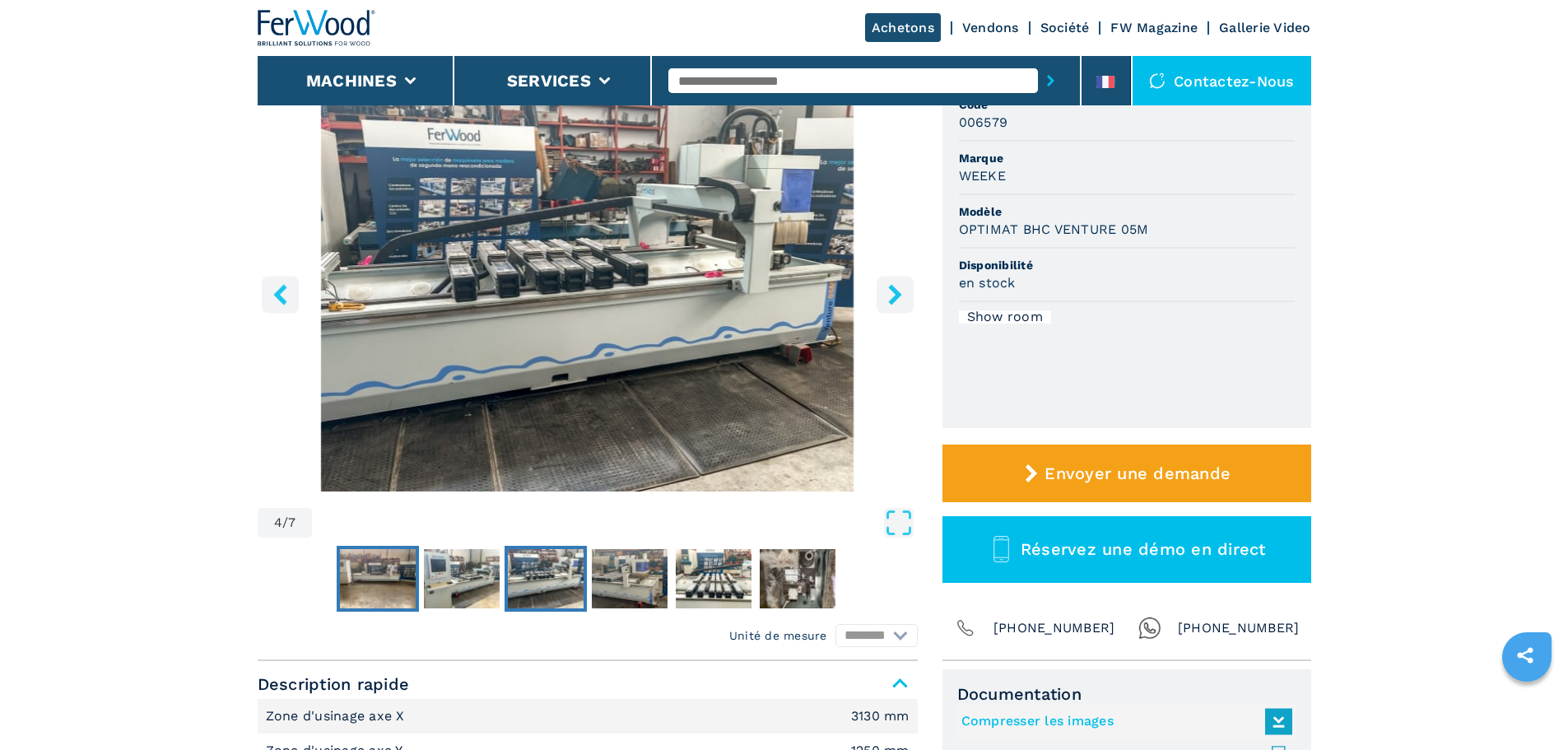
click at [378, 588] on img "Go to Slide 2" at bounding box center [377, 578] width 75 height 59
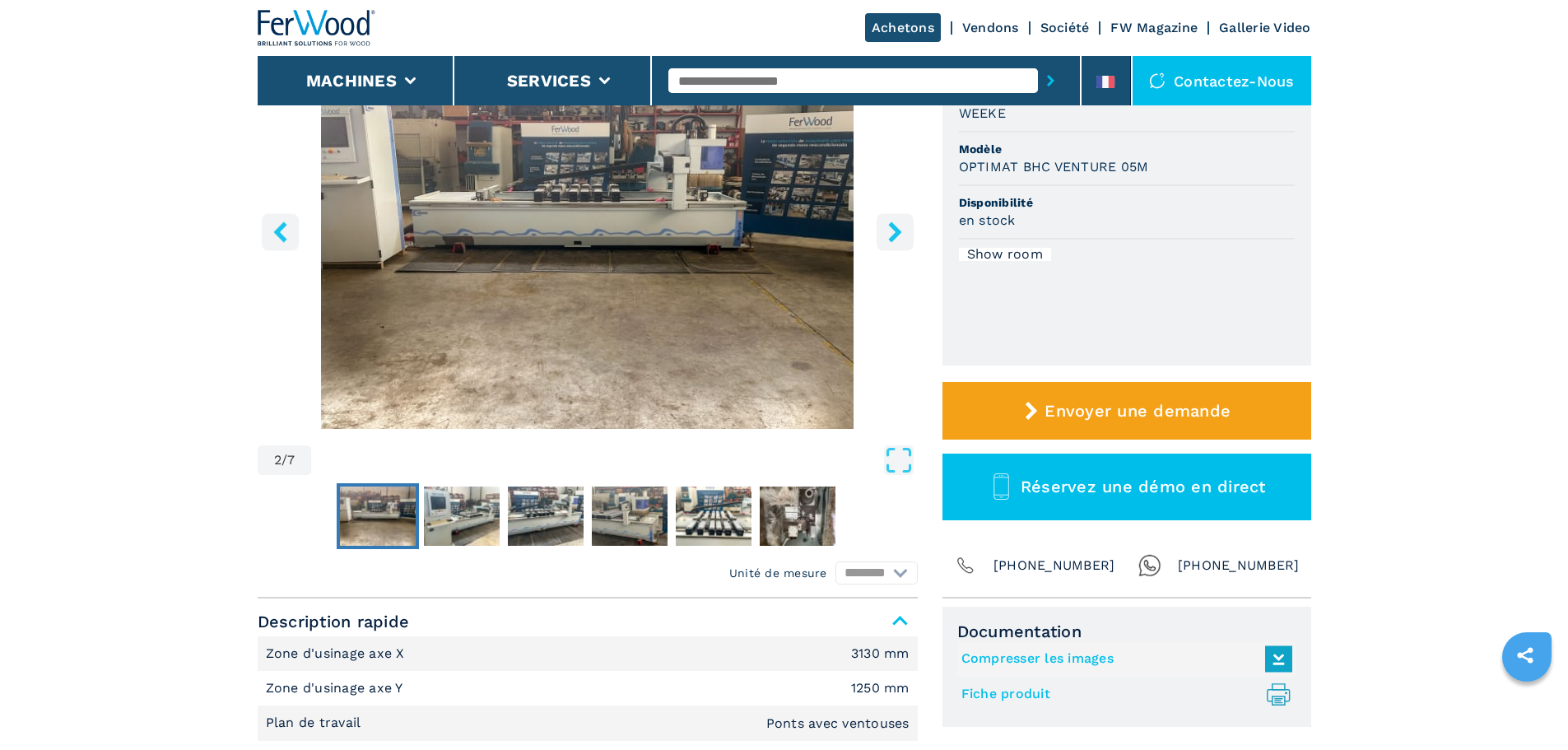
scroll to position [494, 0]
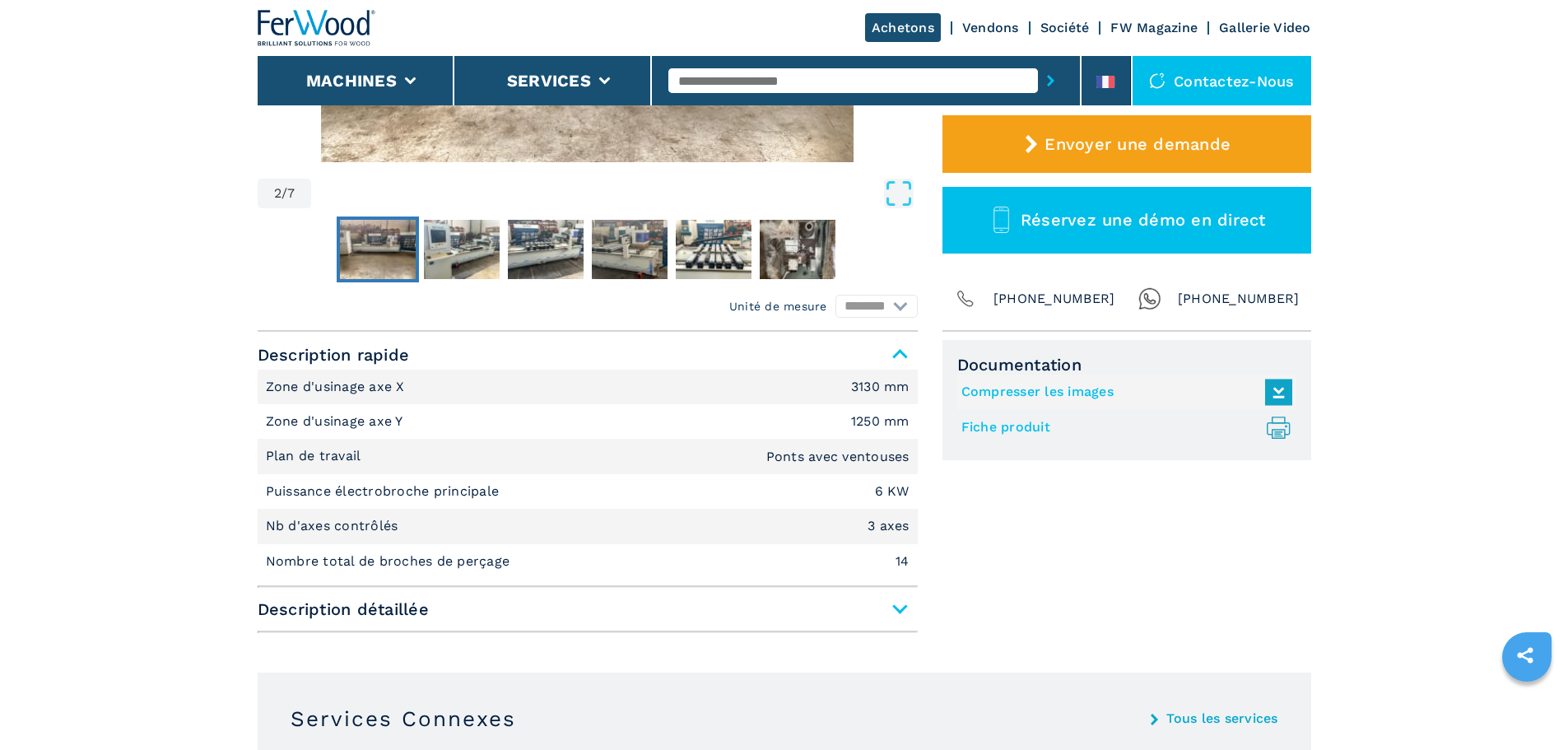
click at [902, 606] on span "Description détaillée" at bounding box center [587, 609] width 660 height 29
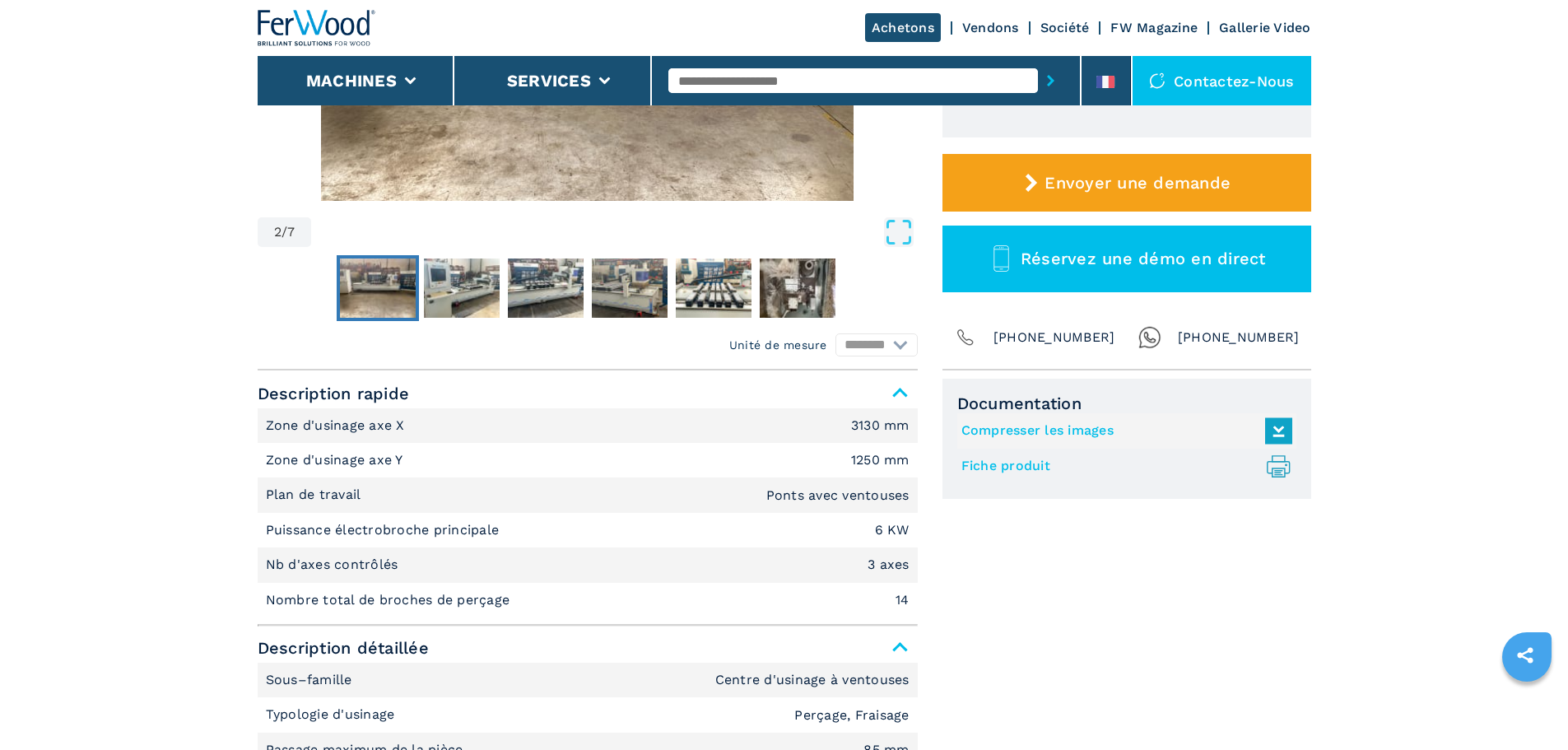
scroll to position [0, 0]
